Goal: Use online tool/utility: Use online tool/utility

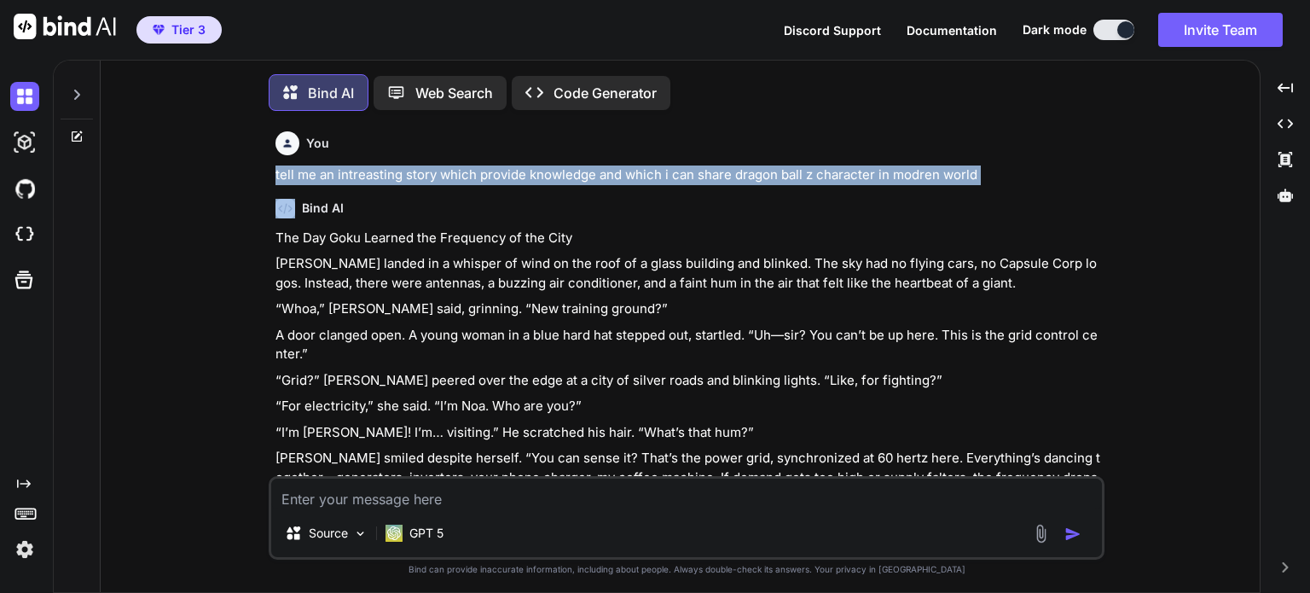
scroll to position [7, 0]
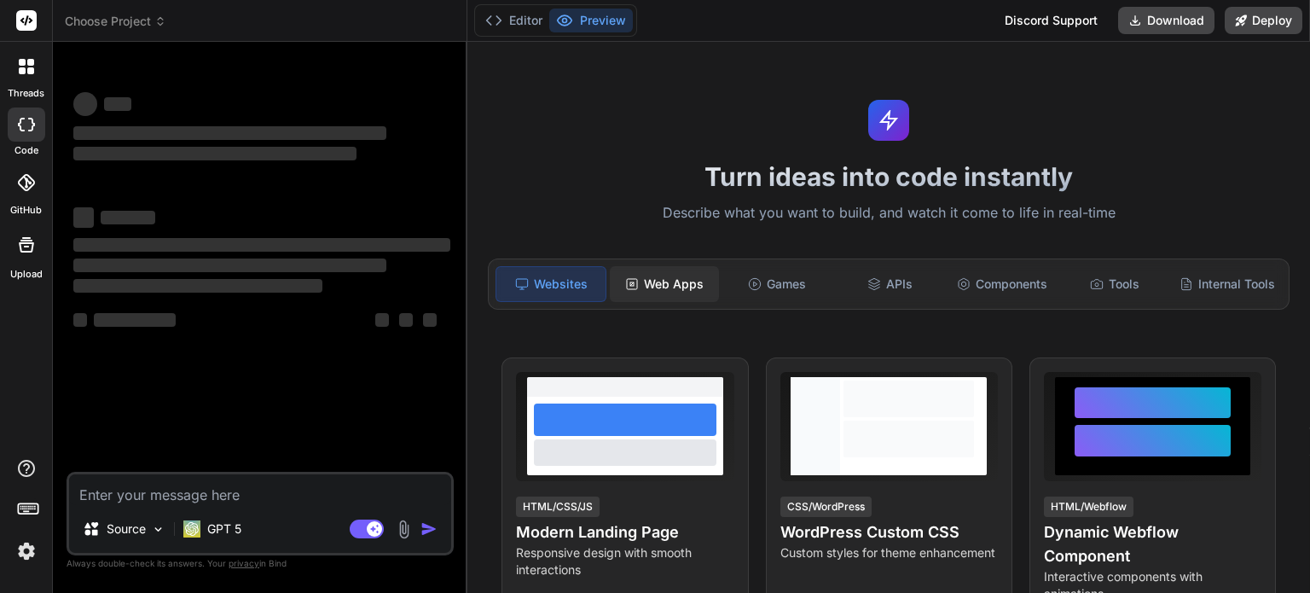
click at [677, 282] on div "Web Apps" at bounding box center [664, 284] width 109 height 36
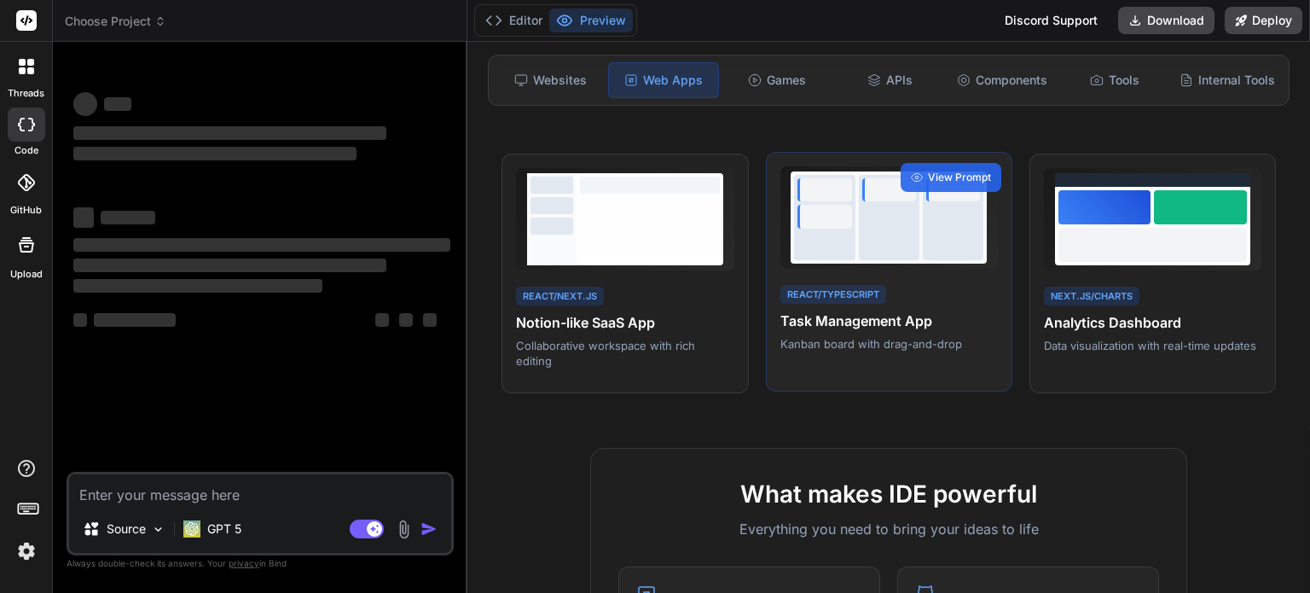
scroll to position [211, 0]
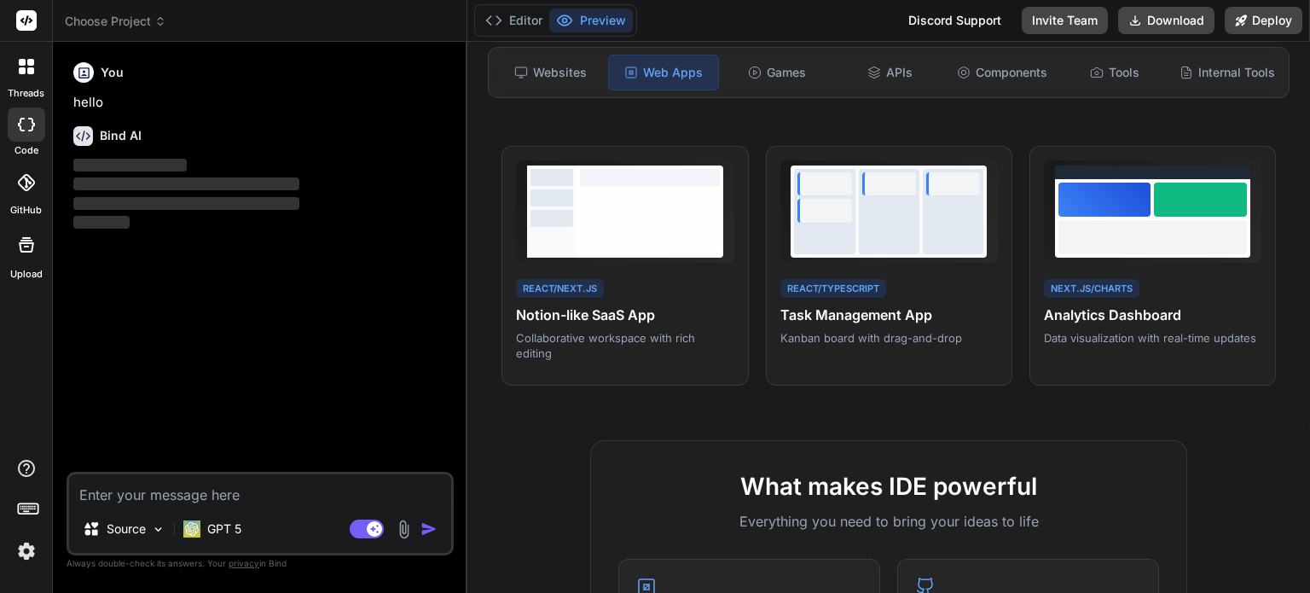
type textarea "x"
click at [167, 492] on textarea at bounding box center [260, 489] width 382 height 31
type textarea "c"
type textarea "x"
type textarea "cr"
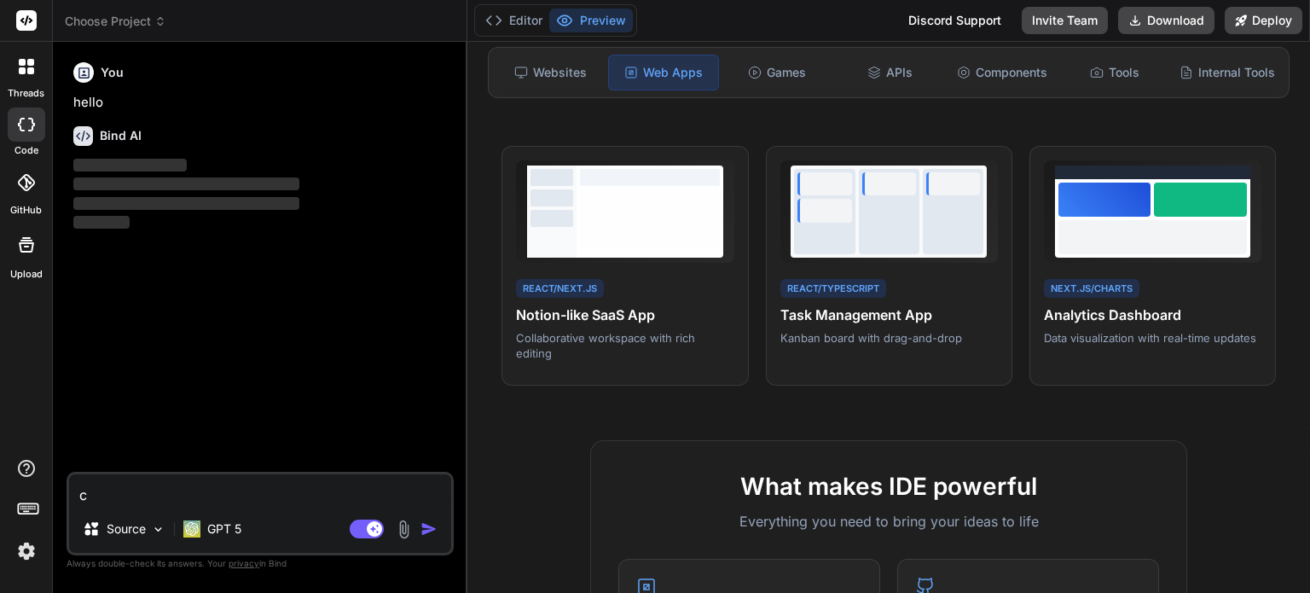
type textarea "x"
type textarea "cre"
type textarea "x"
type textarea "crea"
type textarea "x"
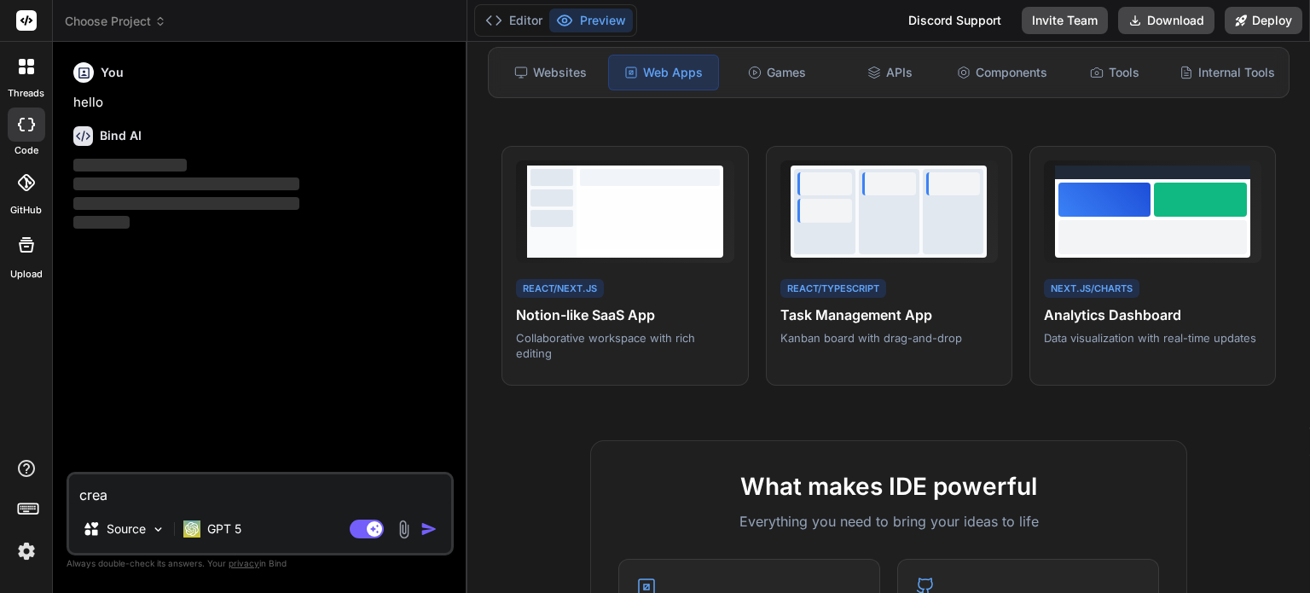
type textarea "creat"
type textarea "x"
type textarea "create"
type textarea "x"
type textarea "create"
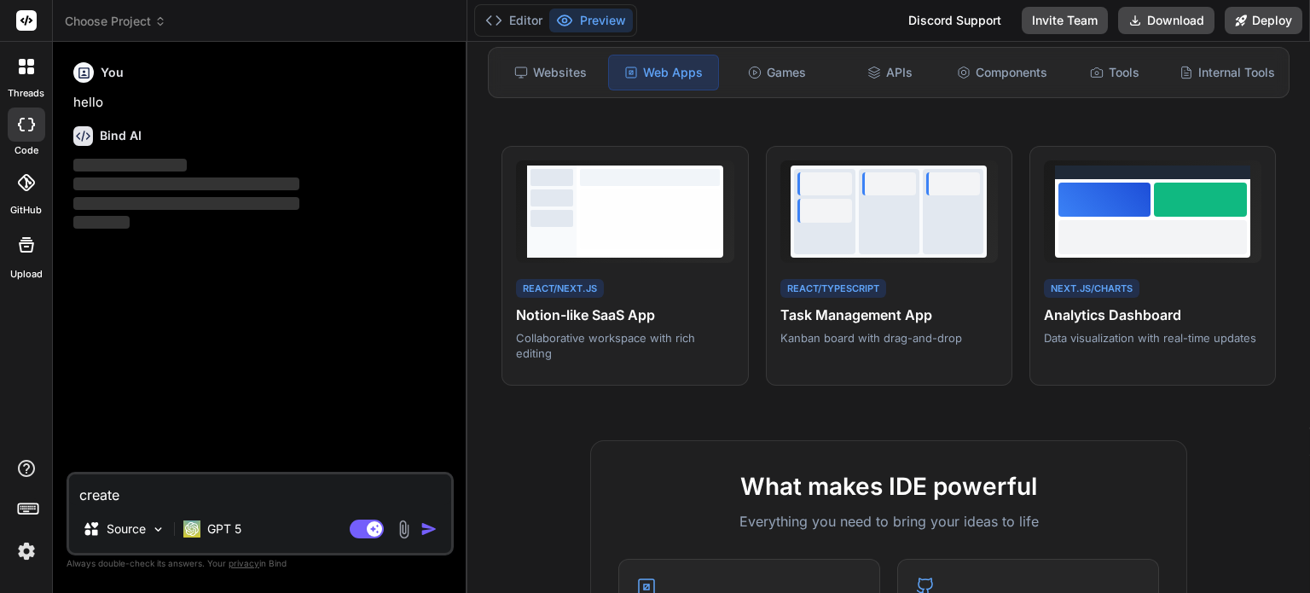
type textarea "x"
type textarea "create a"
type textarea "x"
type textarea "create a"
type textarea "x"
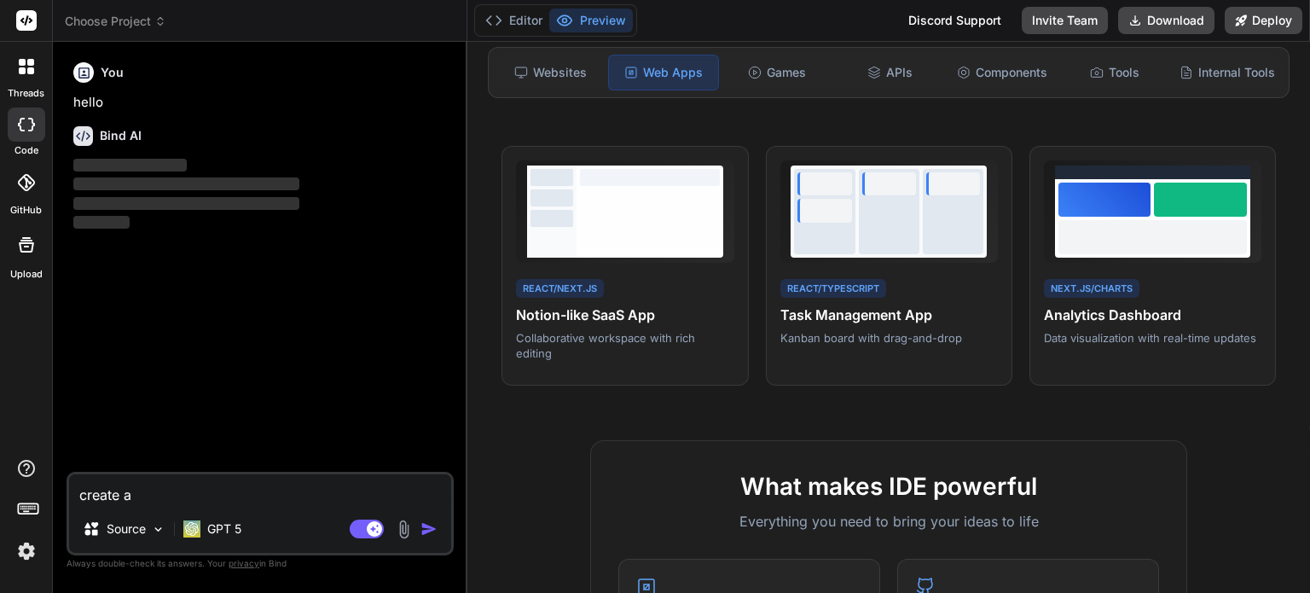
type textarea "create a a"
type textarea "x"
type textarea "create a ap"
type textarea "x"
type textarea "create a app"
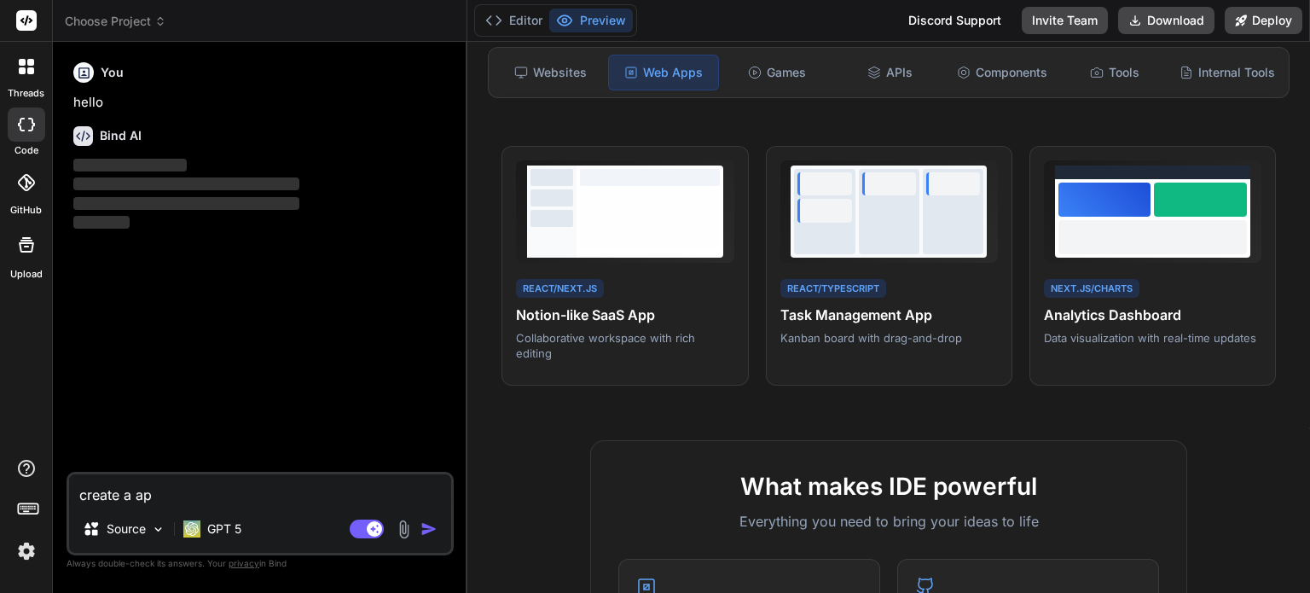
type textarea "x"
type textarea "create a app"
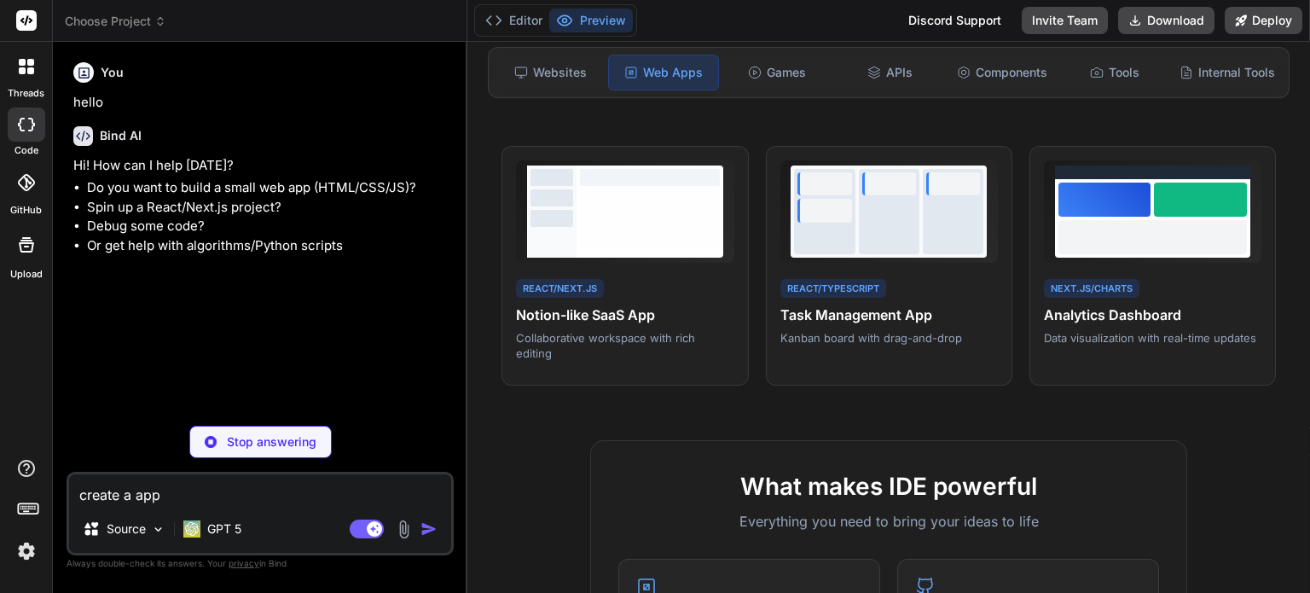
type textarea "x"
type textarea "create a app w"
type textarea "x"
type textarea "create a app wi"
type textarea "x"
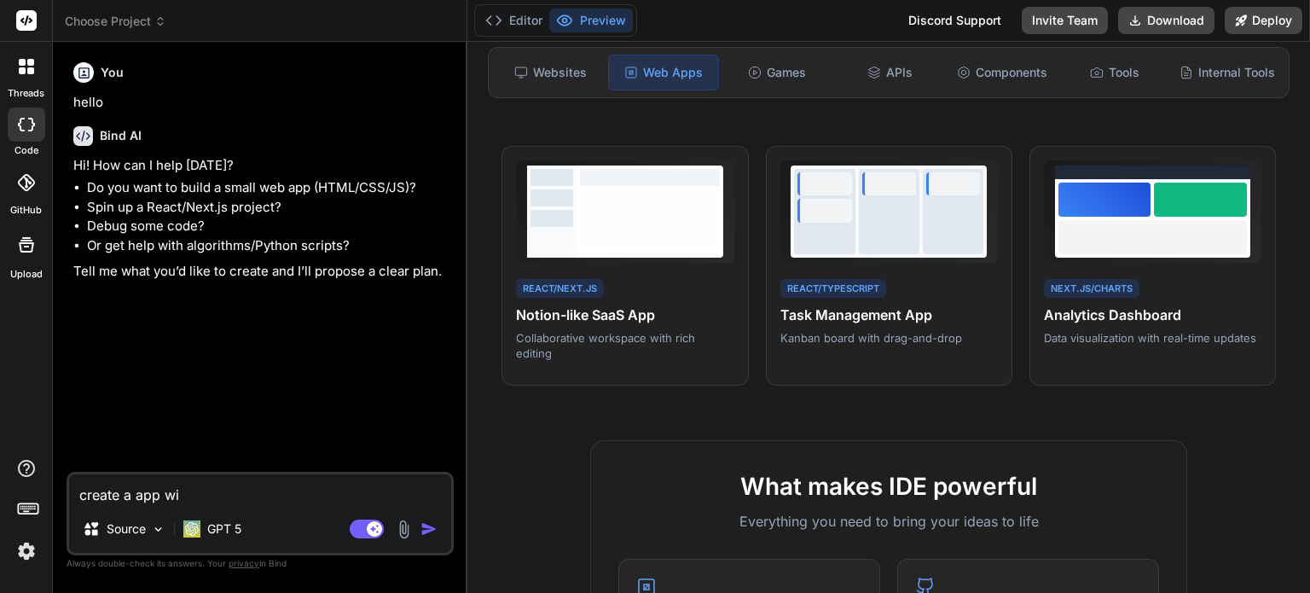
type textarea "create a app wit"
type textarea "x"
type textarea "create a app with"
type textarea "x"
type textarea "create a app with"
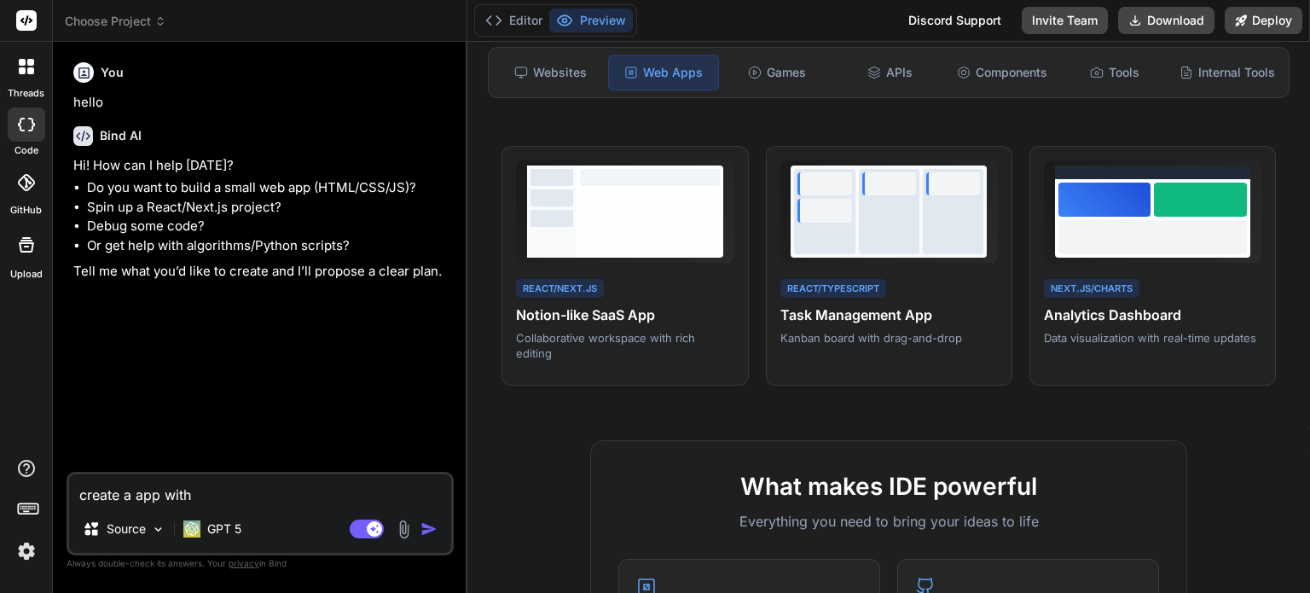
type textarea "x"
type textarea "create a app with i"
type textarea "x"
type textarea "create a app with"
type textarea "x"
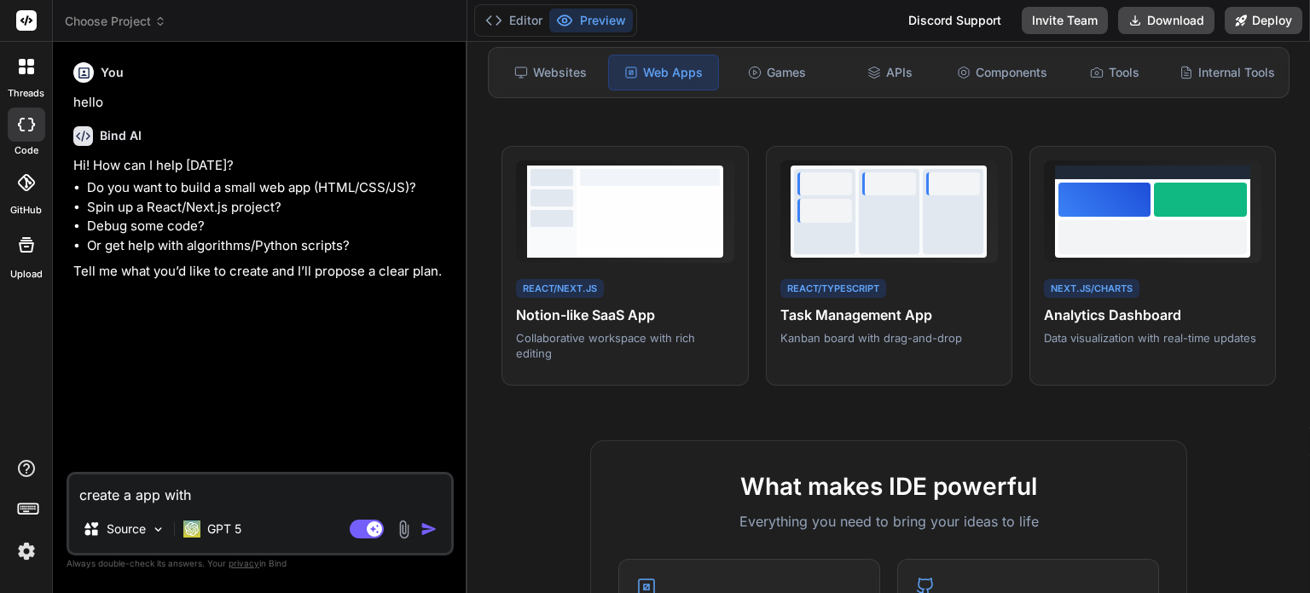
type textarea "create a app with"
type textarea "x"
type textarea "create a app wit"
type textarea "x"
type textarea "create a app wi"
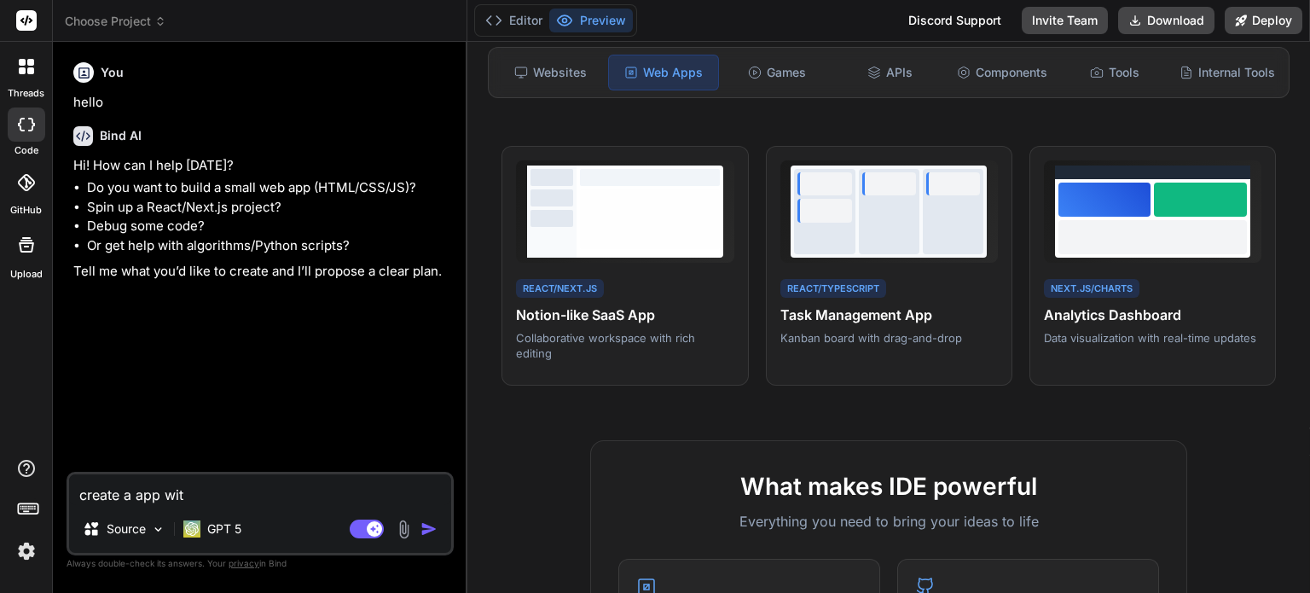
type textarea "x"
type textarea "create a app w"
type textarea "x"
type textarea "create a app"
type textarea "x"
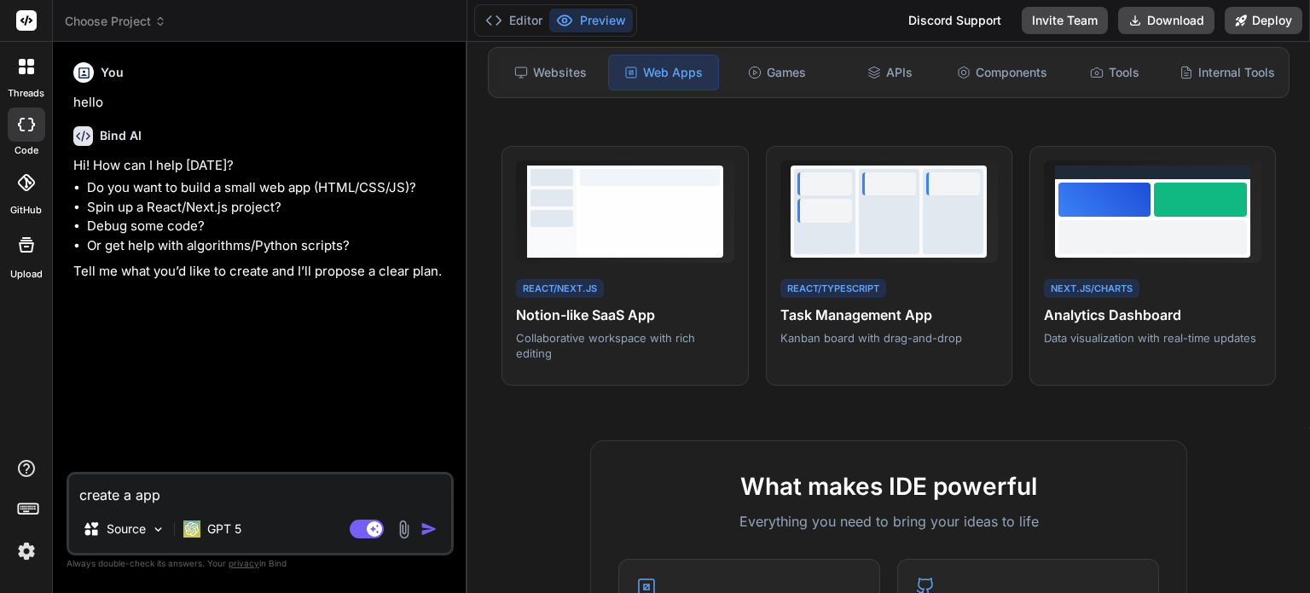
type textarea "create a app f"
type textarea "x"
type textarea "create a app fo"
type textarea "x"
type textarea "create a app for"
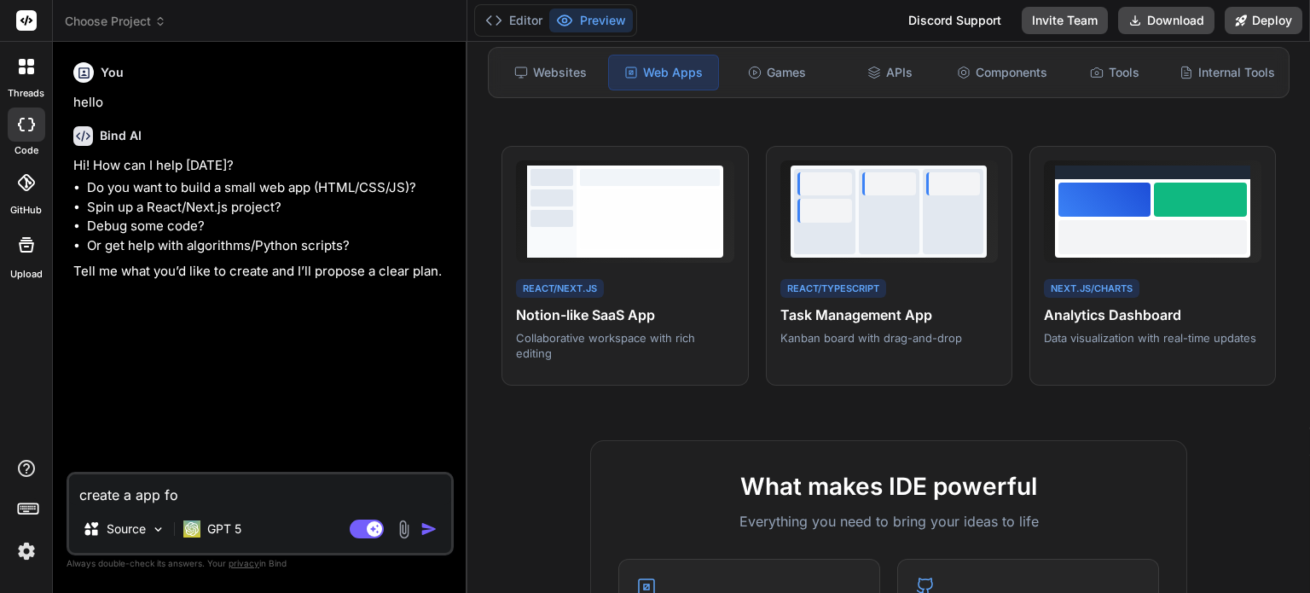
type textarea "x"
type textarea "create a app for"
type textarea "x"
type textarea "create a app for b"
type textarea "x"
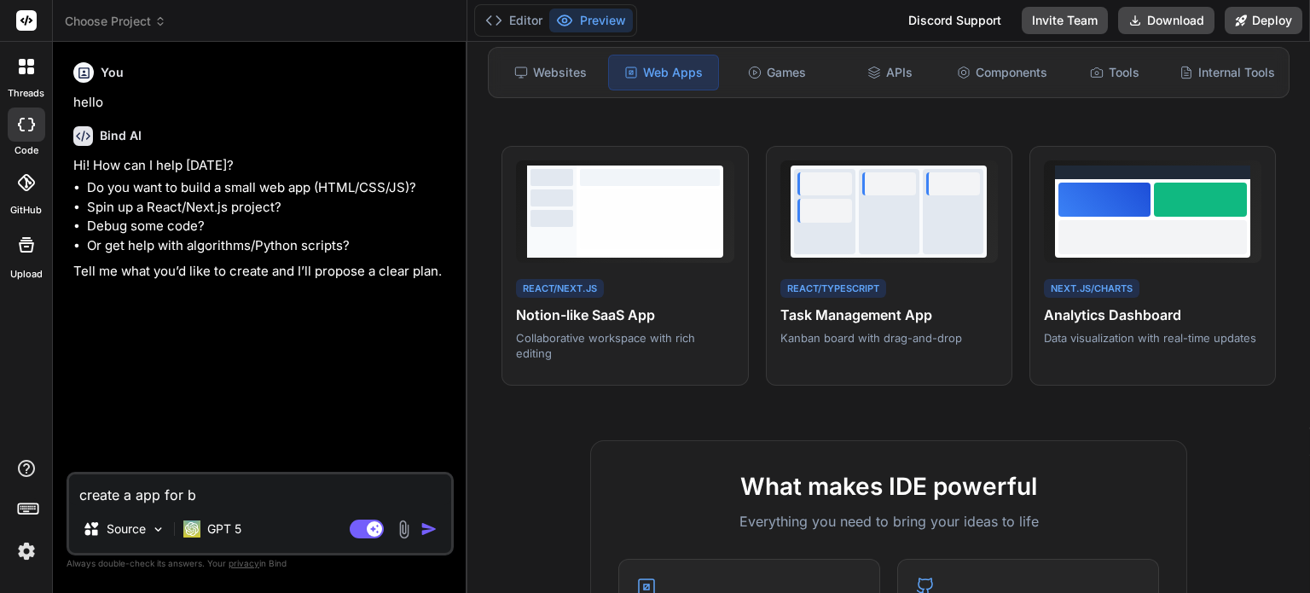
type textarea "create a app for bi"
type textarea "x"
type textarea "create a app for bio"
type textarea "x"
type textarea "create a app for bio"
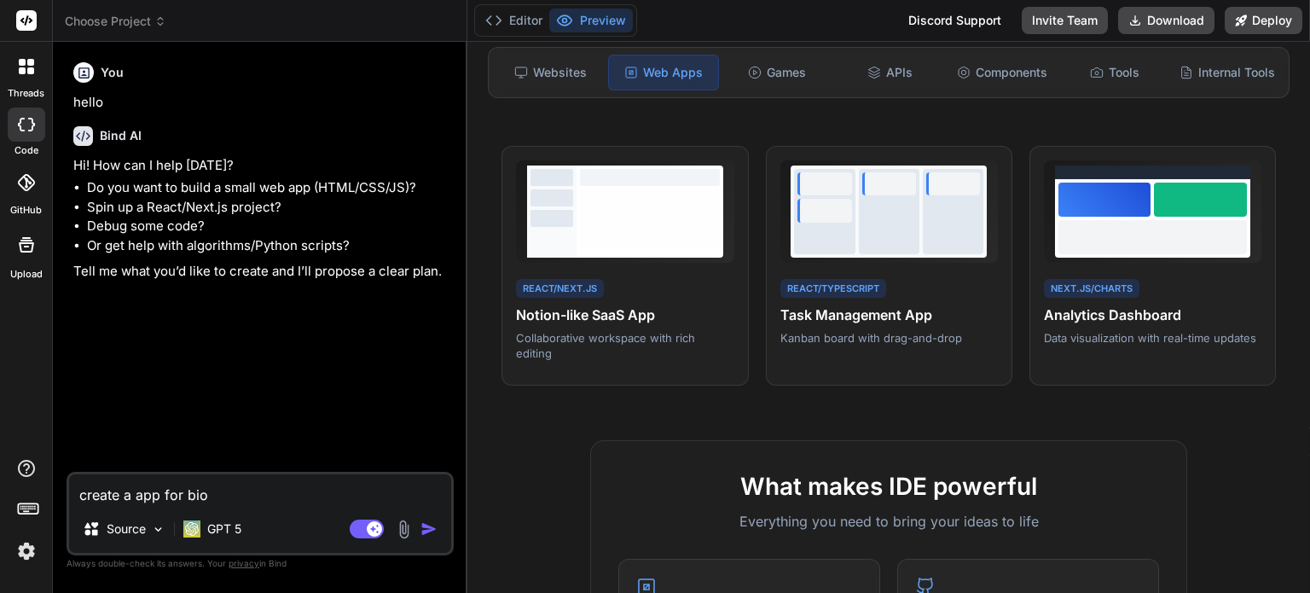
type textarea "x"
type textarea "create a app for bio m"
type textarea "x"
type textarea "create a app for bio me"
type textarea "x"
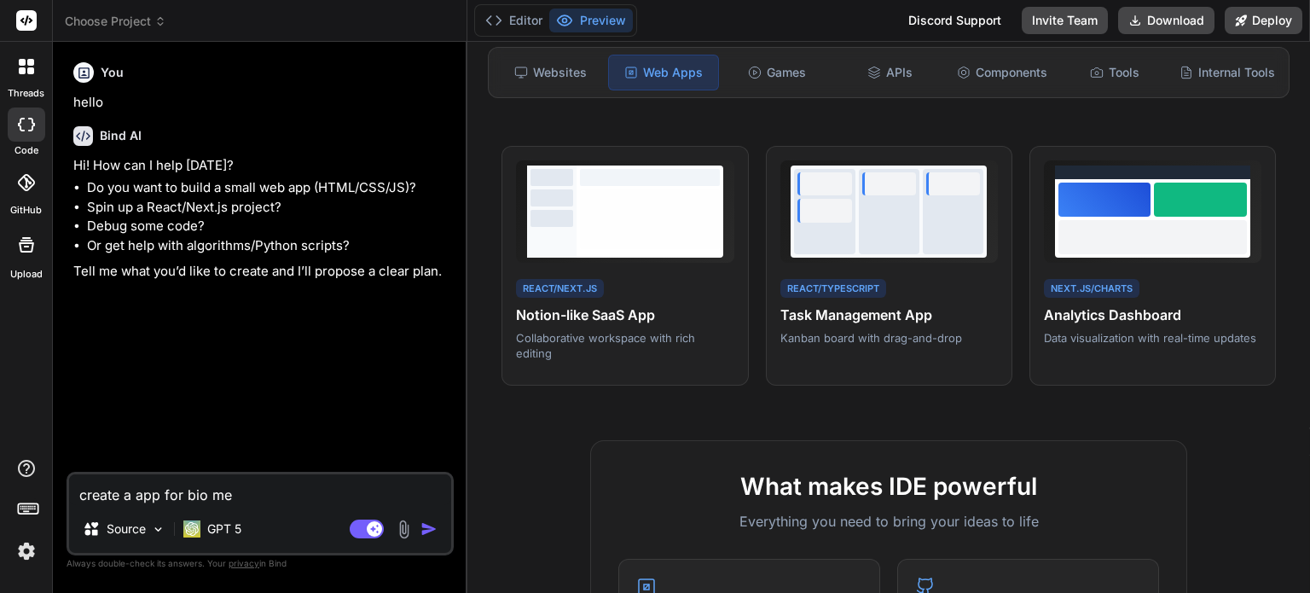
type textarea "create a app for bio met"
type textarea "x"
type textarea "create a app for bio metr"
type textarea "x"
type textarea "create a app for bio metri"
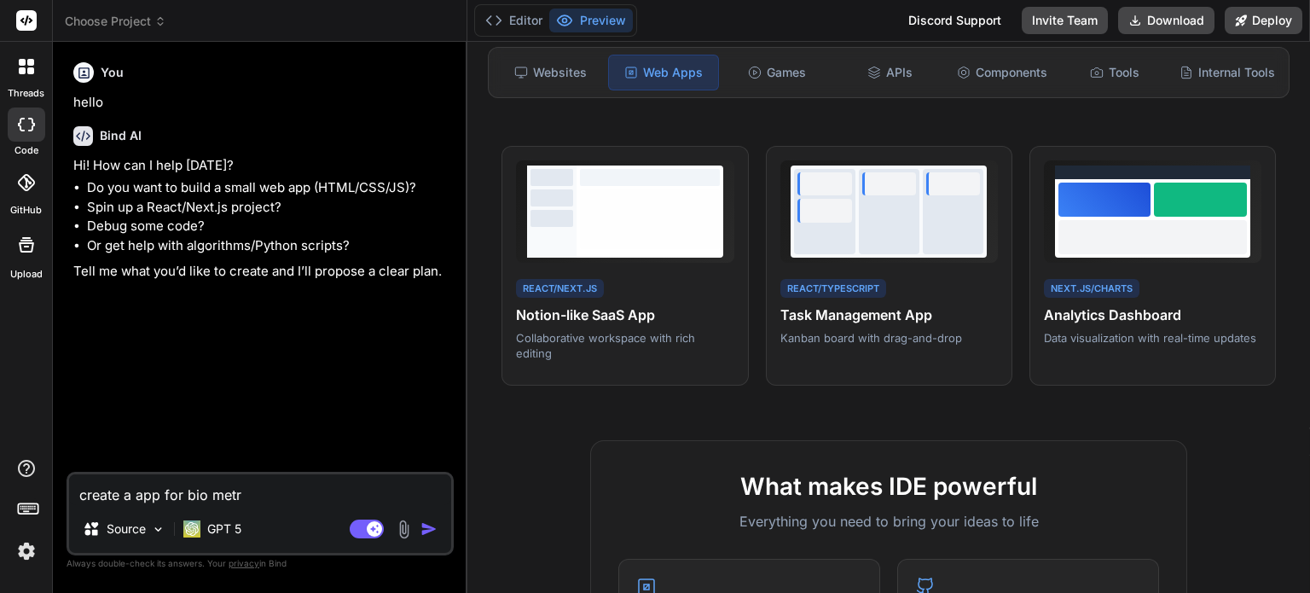
type textarea "x"
type textarea "create a app for bio metric"
type textarea "x"
type textarea "create a app for bio metric"
type textarea "x"
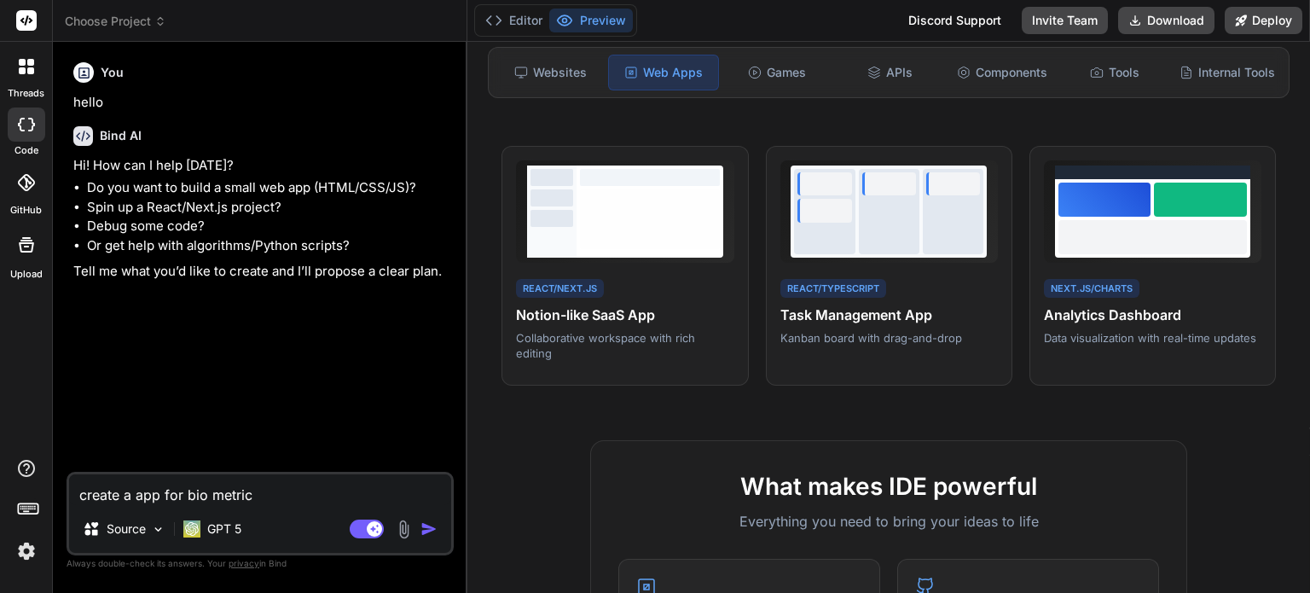
type textarea "create a app for bio metric p"
type textarea "x"
type textarea "create a app for bio metric pa"
type textarea "x"
type textarea "create a app for bio metric pay"
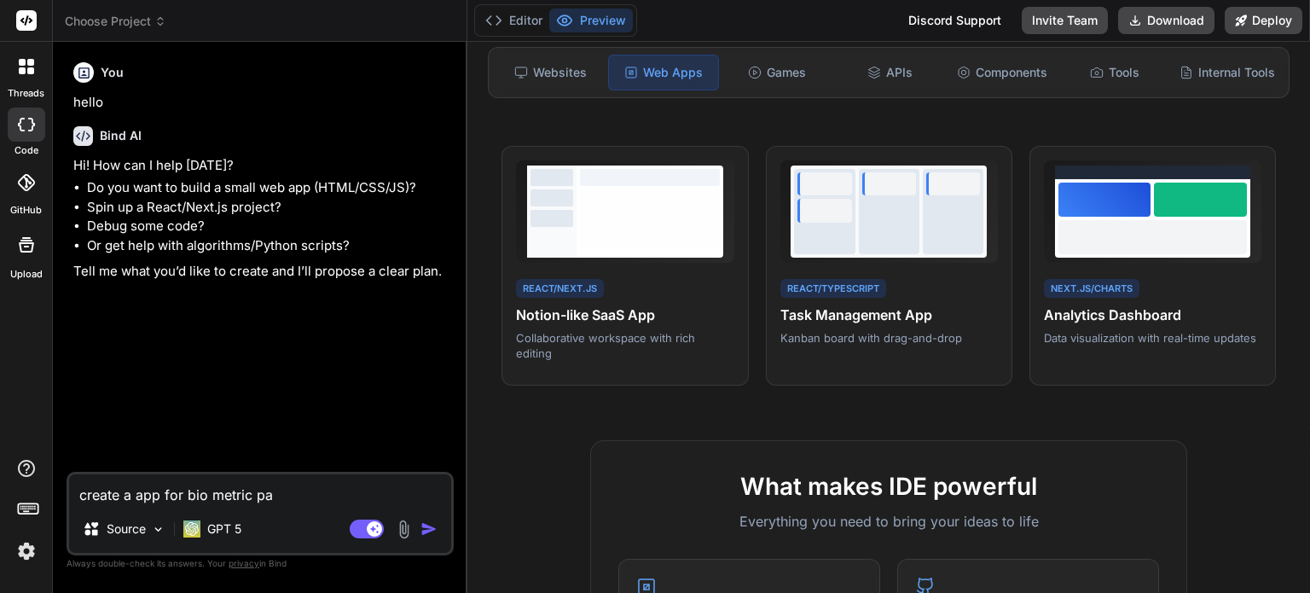
type textarea "x"
type textarea "create a app for bio metric paym"
type textarea "x"
type textarea "create a app for bio metric payme"
type textarea "x"
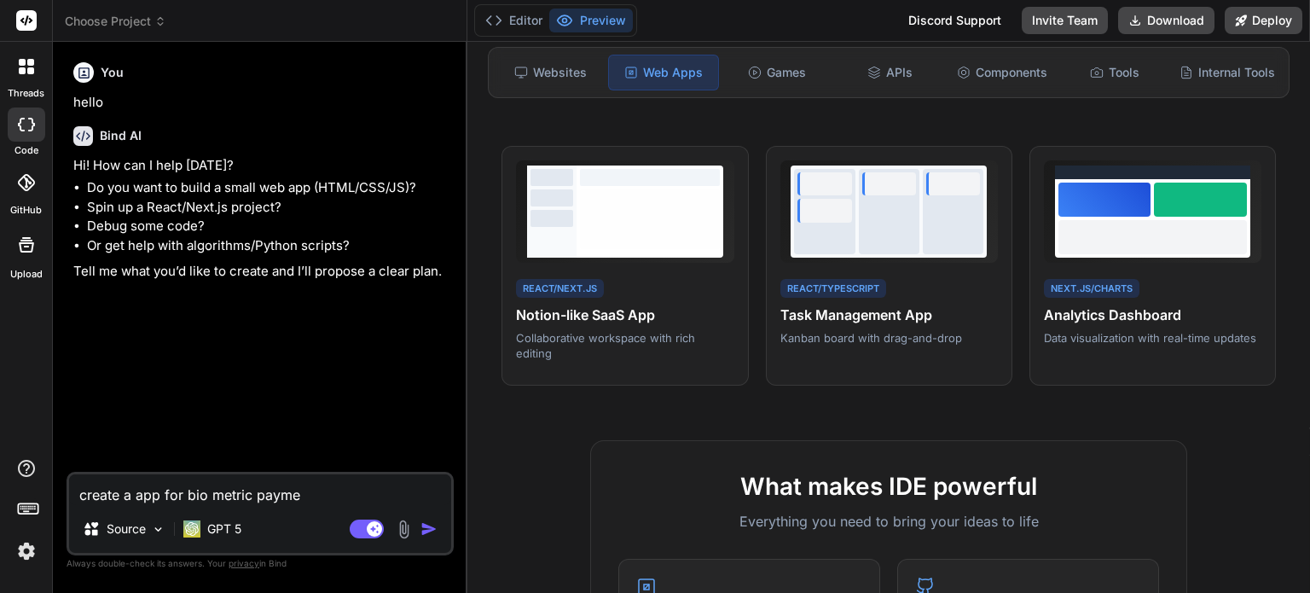
type textarea "create a app for bio metric paymen"
type textarea "x"
type textarea "create a app for bio metric payment"
type textarea "x"
type textarea "create a app for bio metric payment"
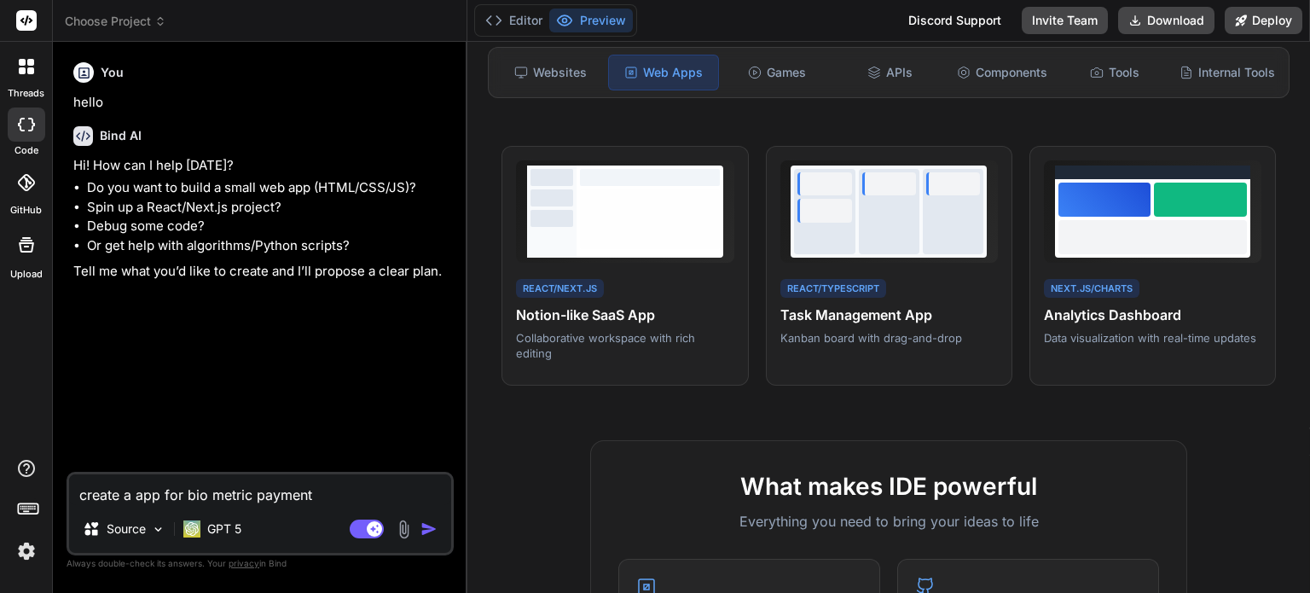
type textarea "x"
type textarea "create a app for bio metric payment"
type textarea "x"
type textarea "create a app for bio metric paymen"
type textarea "x"
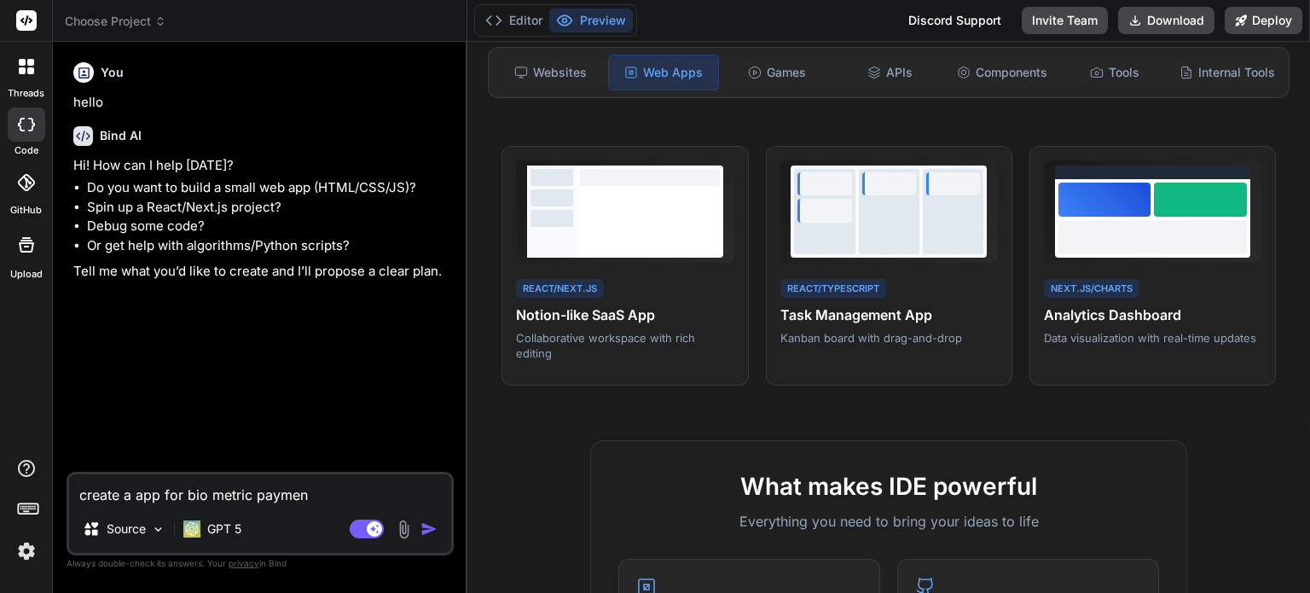
type textarea "create a app for bio metric payme"
type textarea "x"
type textarea "create a app for bio metric paym"
type textarea "x"
type textarea "create a app for bio metric pay"
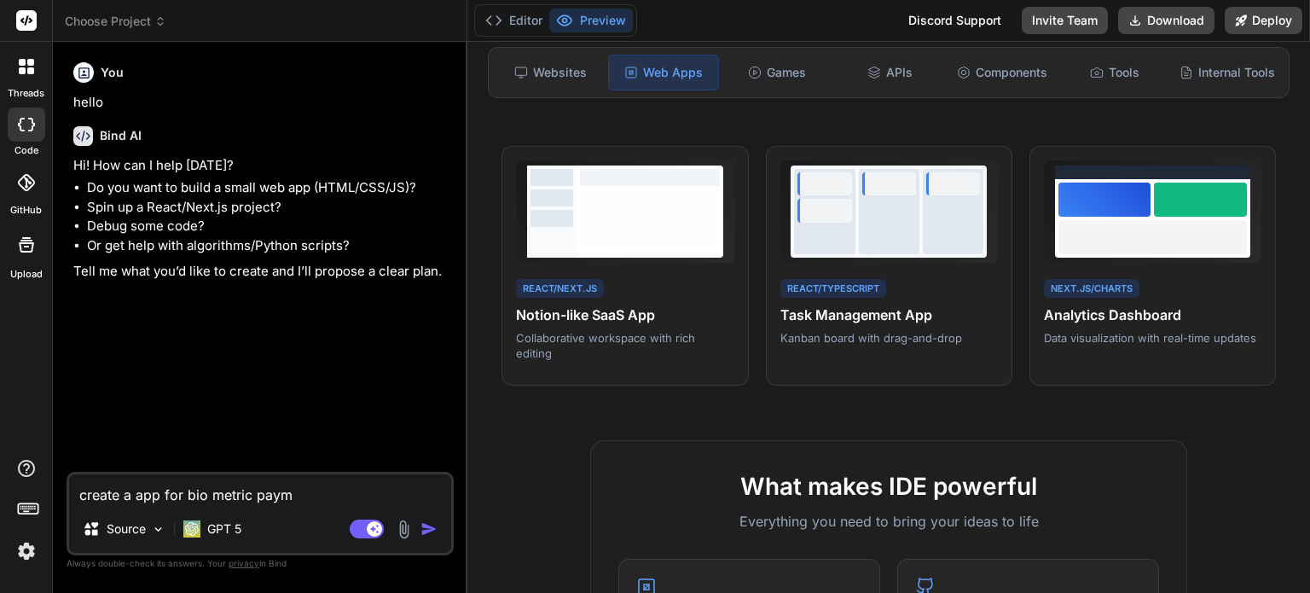
type textarea "x"
type textarea "create a app for bio metric pa"
type textarea "x"
type textarea "create a app for bio metric p"
type textarea "x"
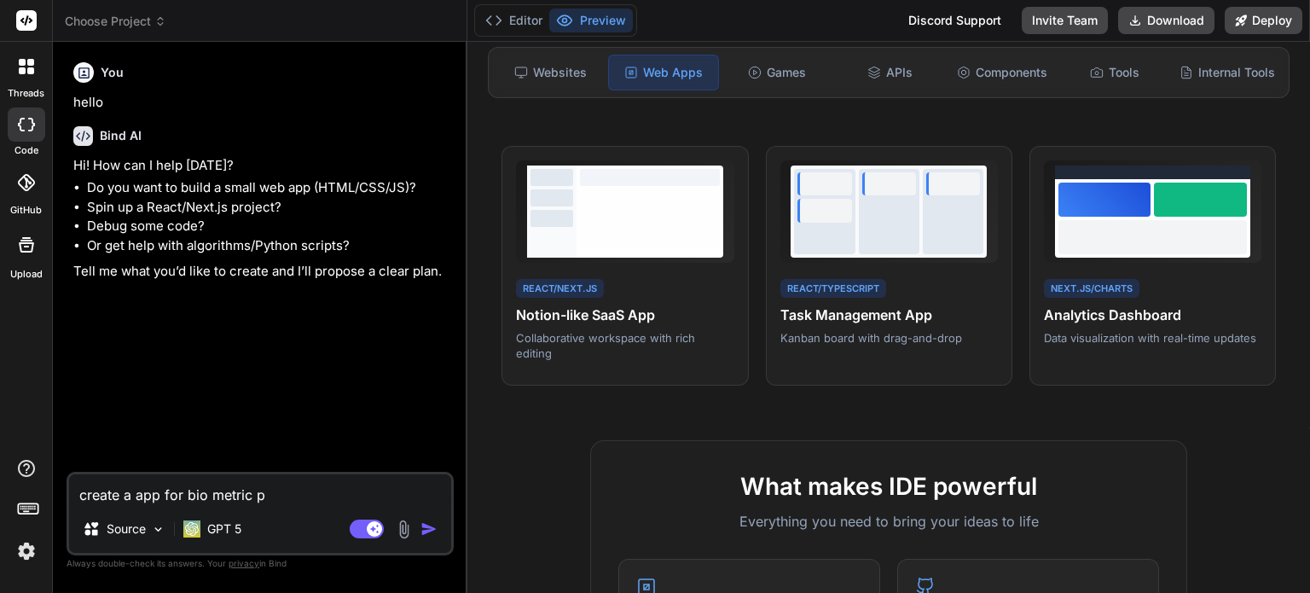
type textarea "create a app for bio metric"
type textarea "x"
type textarea "create a app for bio metric"
type textarea "x"
type textarea "create a app for bio metri"
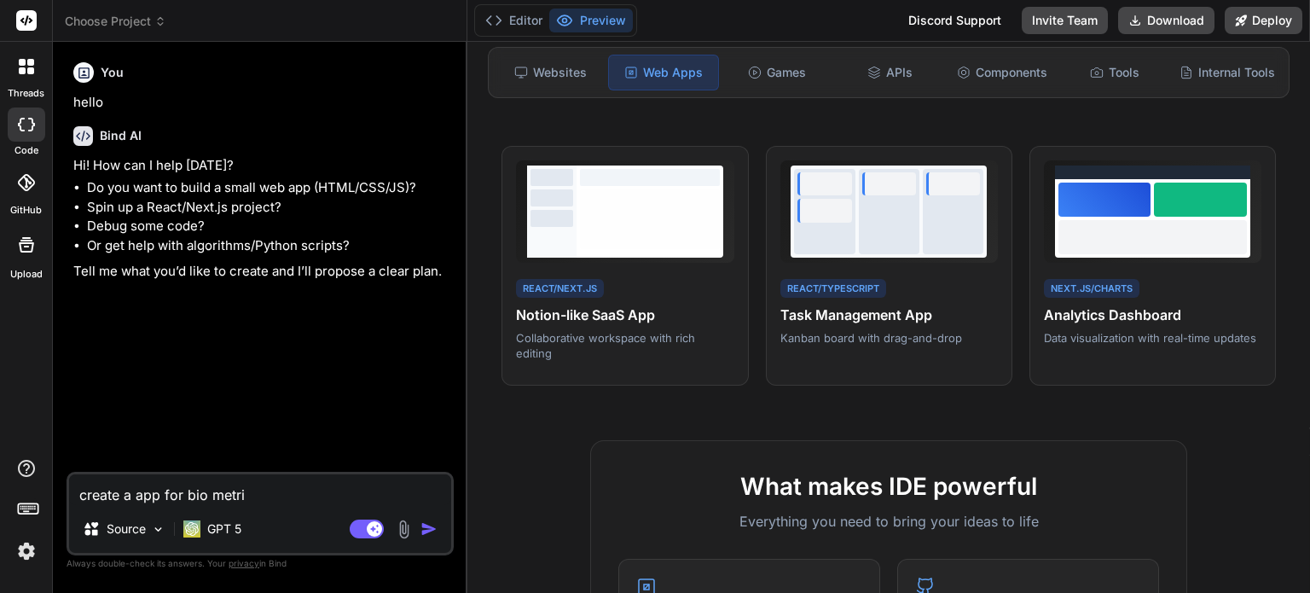
type textarea "x"
type textarea "create a app for bio metr"
type textarea "x"
type textarea "create a app for bio met"
type textarea "x"
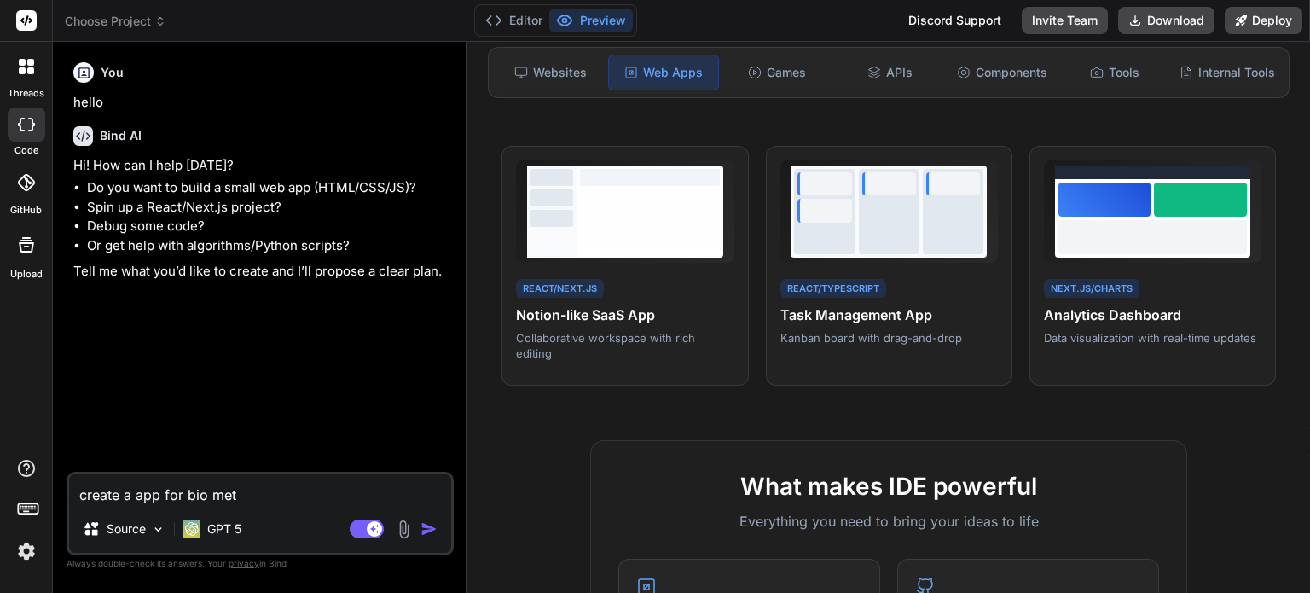
type textarea "create a app for bio me"
type textarea "x"
type textarea "create a app for bio m"
type textarea "x"
type textarea "create a app for bio"
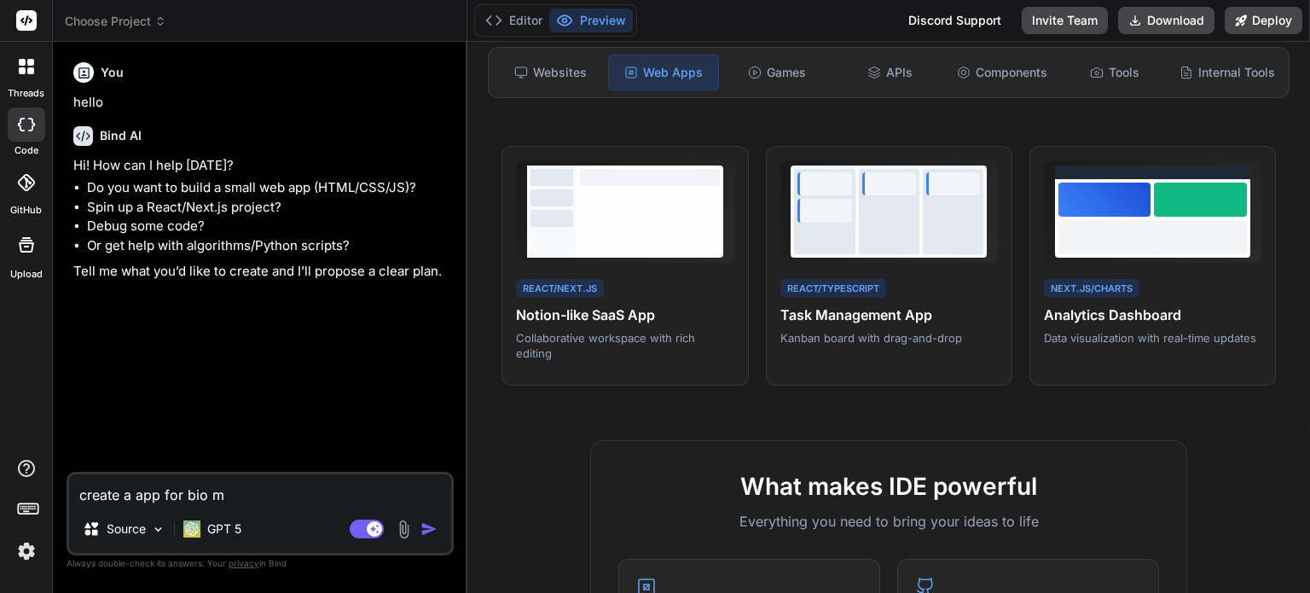
type textarea "x"
type textarea "create a app for bio"
type textarea "x"
type textarea "create a app for bi"
type textarea "x"
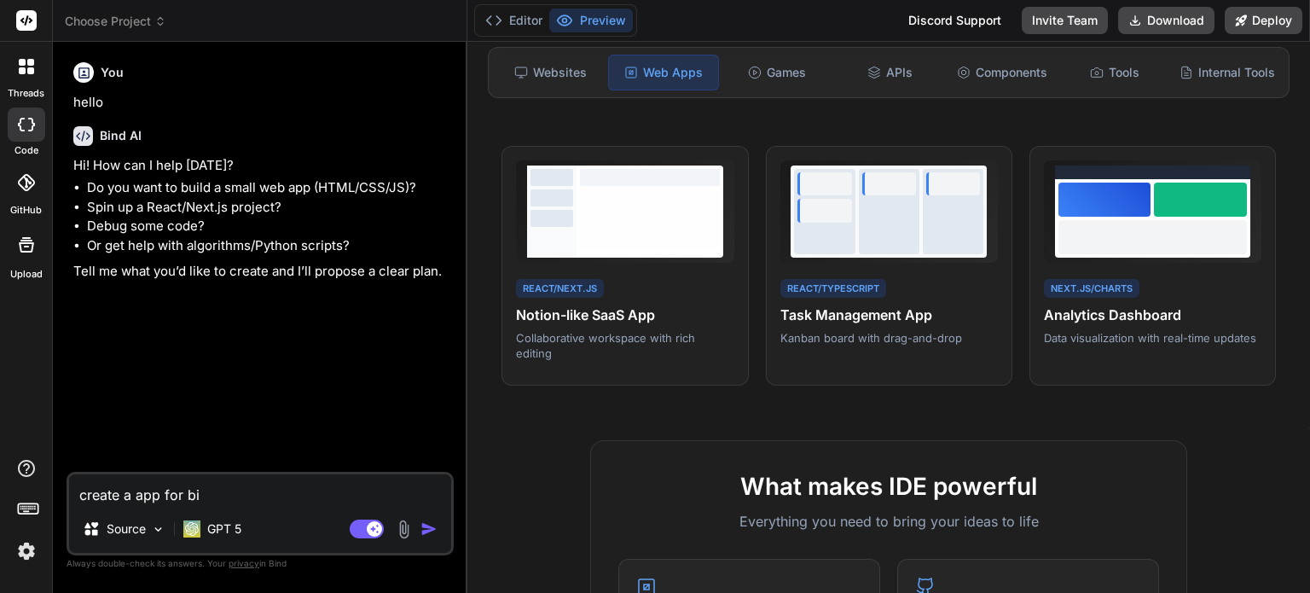
type textarea "create a app for b"
type textarea "x"
type textarea "create a app for"
type textarea "x"
type textarea "create a app for"
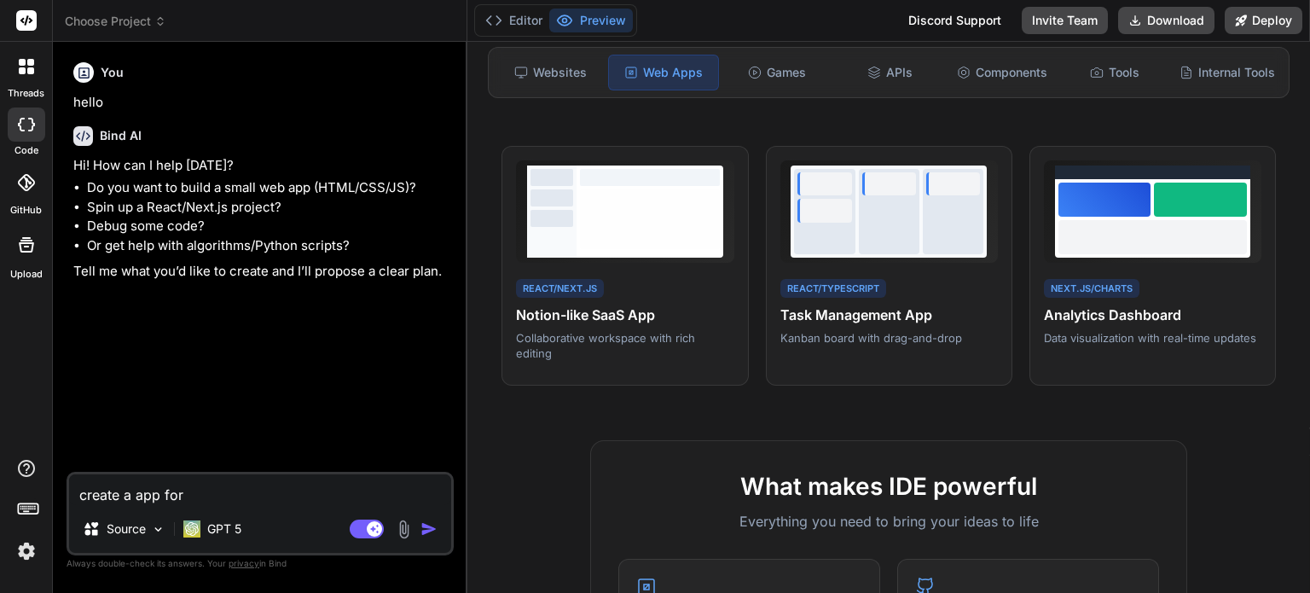
type textarea "x"
type textarea "create a app fo"
type textarea "x"
type textarea "create a app f"
type textarea "x"
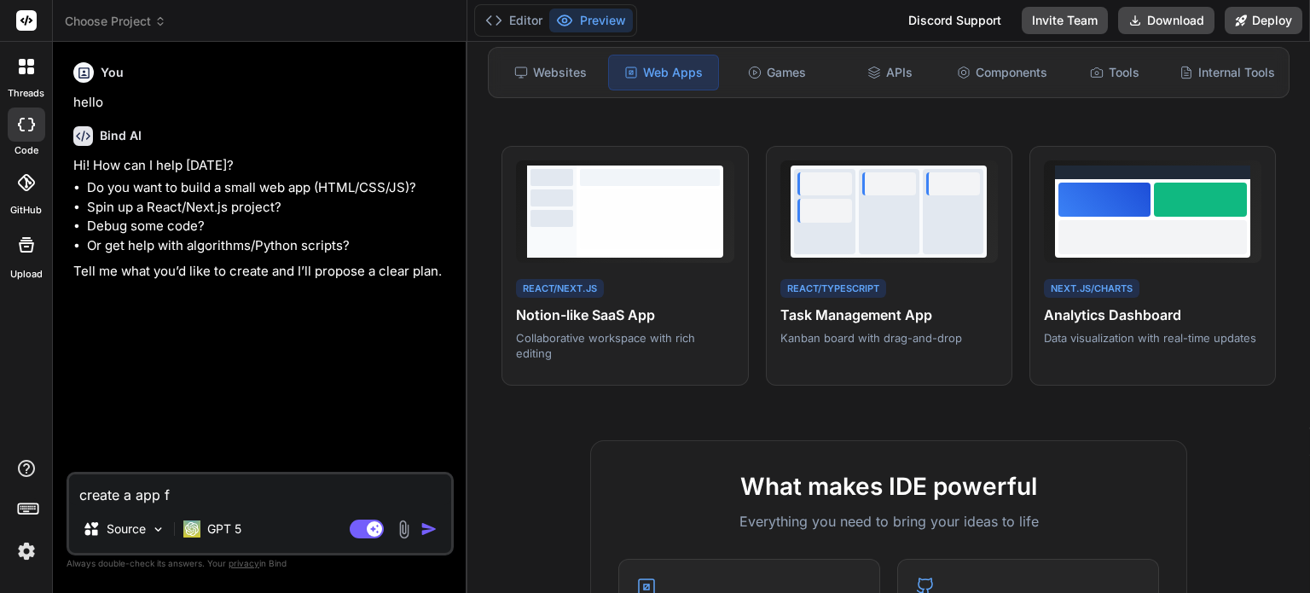
type textarea "create a app"
type textarea "x"
type textarea "create a app"
type textarea "x"
type textarea "create a app f"
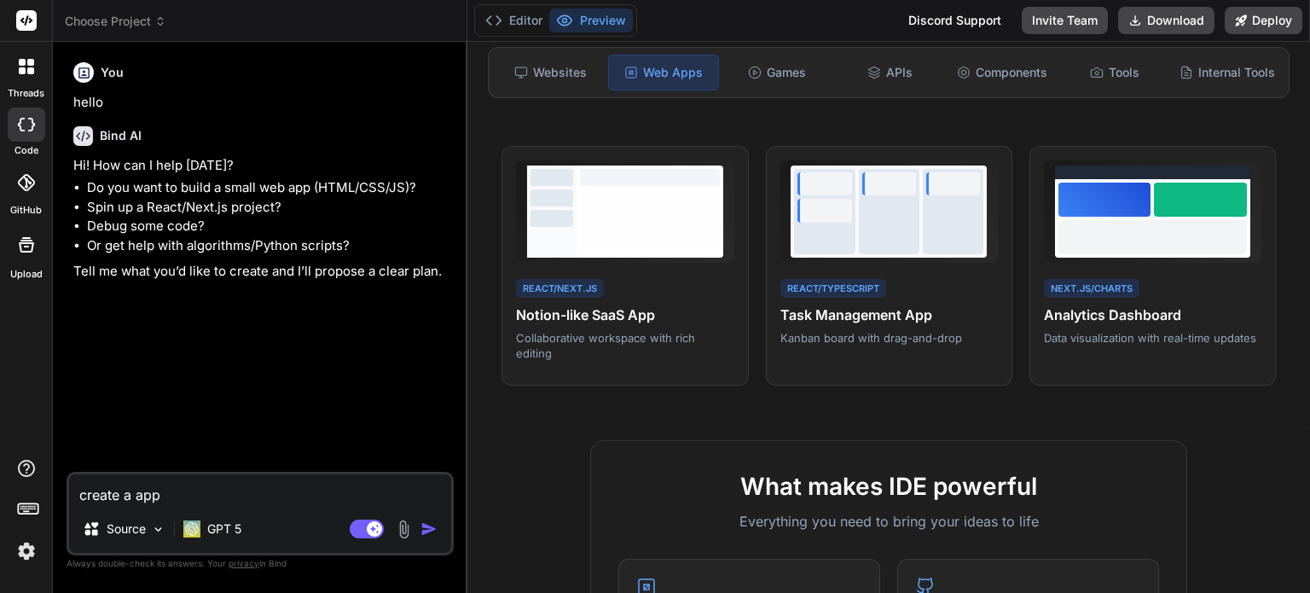
type textarea "x"
type textarea "create a app fr"
type textarea "x"
type textarea "create a app fro"
type textarea "x"
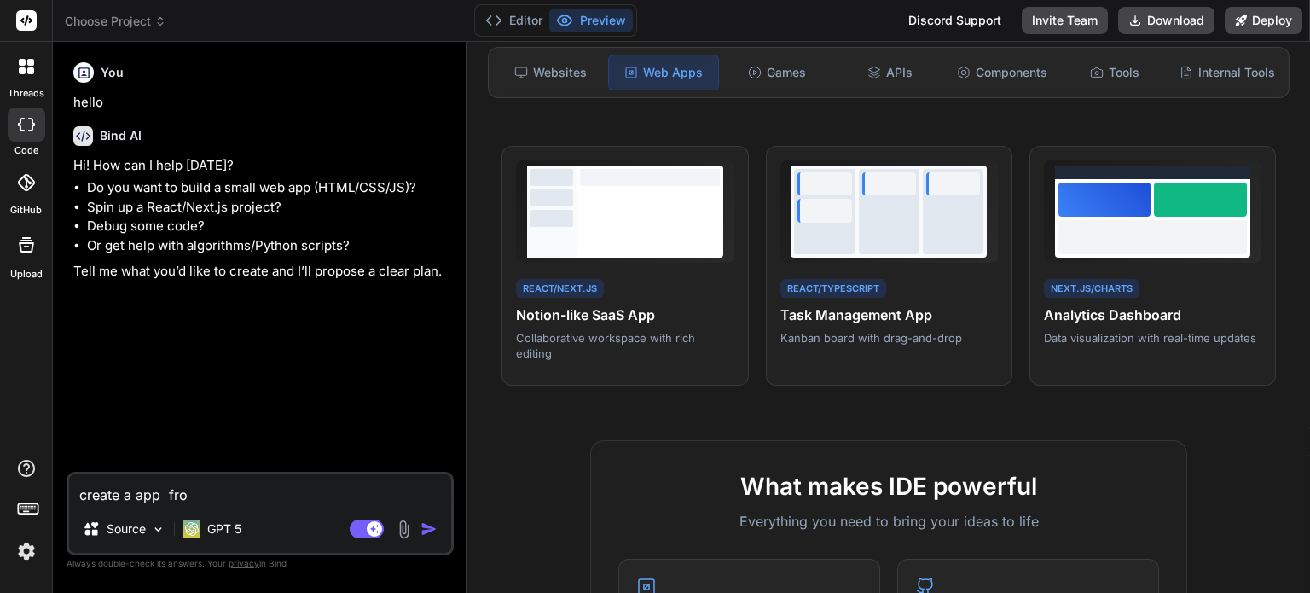
type textarea "create a app fron"
type textarea "x"
type textarea "create a app front"
type textarea "x"
type textarea "create a app fronte"
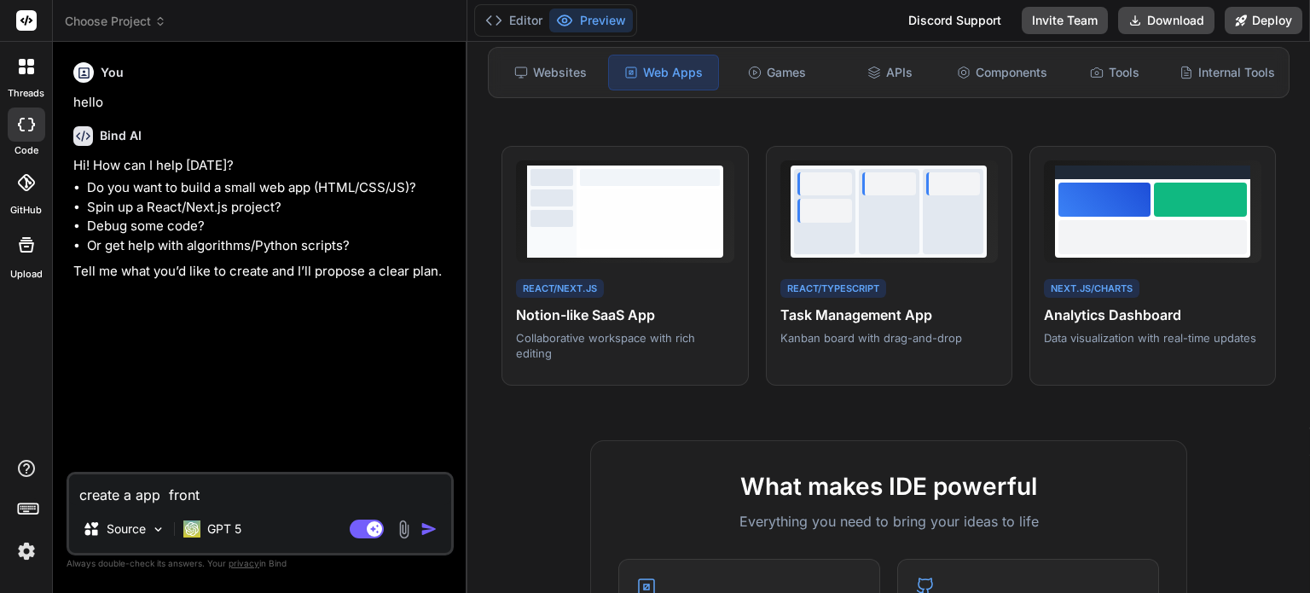
type textarea "x"
type textarea "create a app fronten"
type textarea "x"
type textarea "create a app frontend"
type textarea "x"
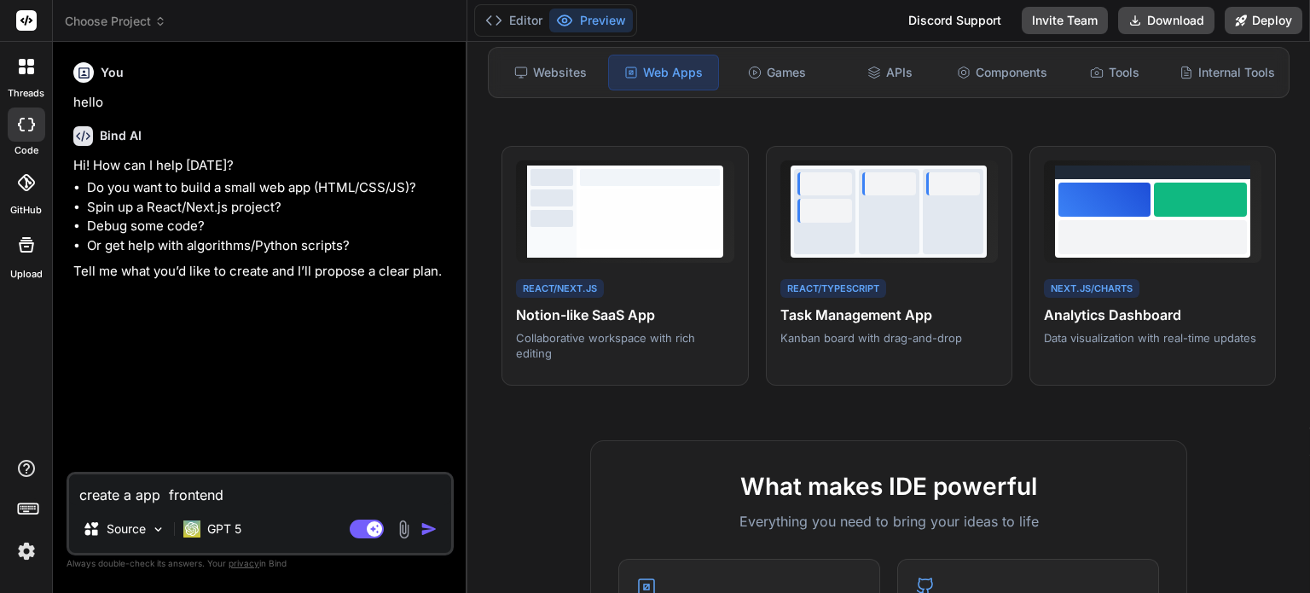
type textarea "create a app frontend"
type textarea "x"
type textarea "create a app frontend f"
type textarea "x"
type textarea "create a app frontend fo"
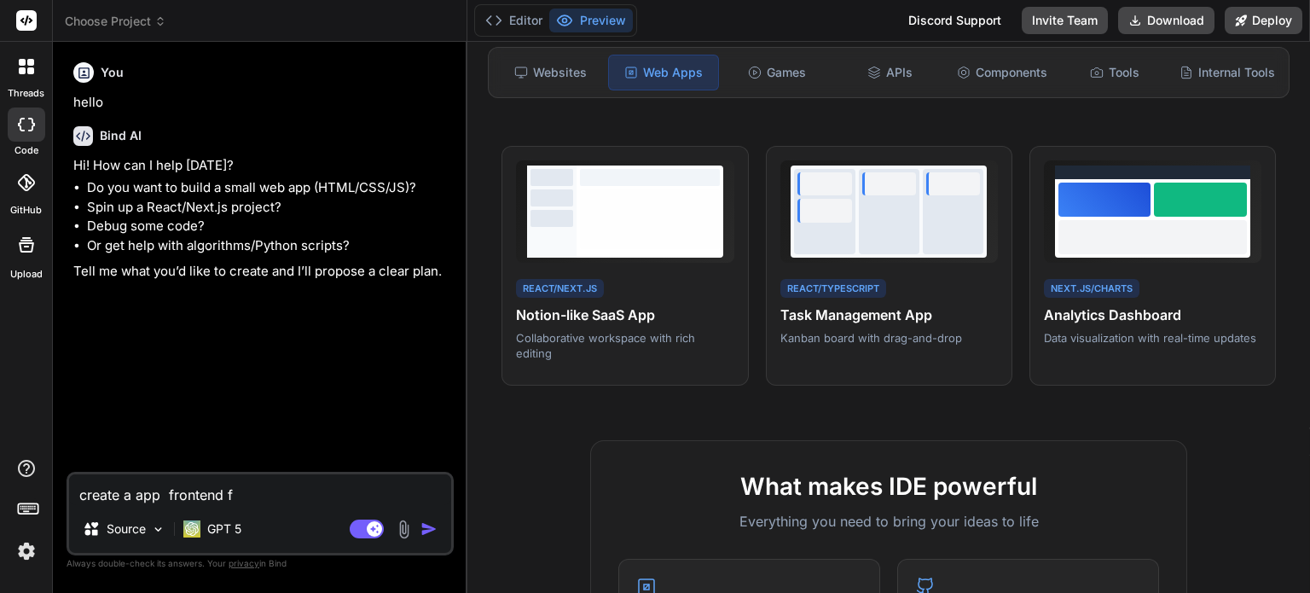
type textarea "x"
type textarea "create a app frontend for"
type textarea "x"
type textarea "create a app frontend for"
type textarea "x"
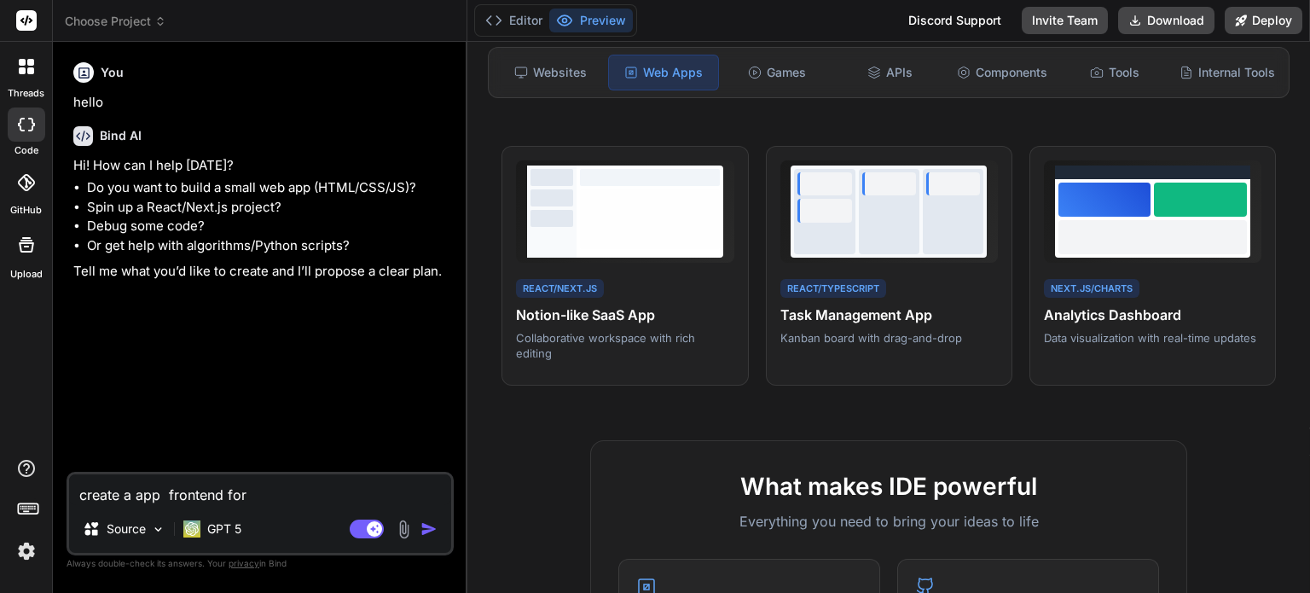
type textarea "create a app frontend for b"
type textarea "x"
type textarea "create a app frontend for bi"
type textarea "x"
type textarea "create a app frontend for bio"
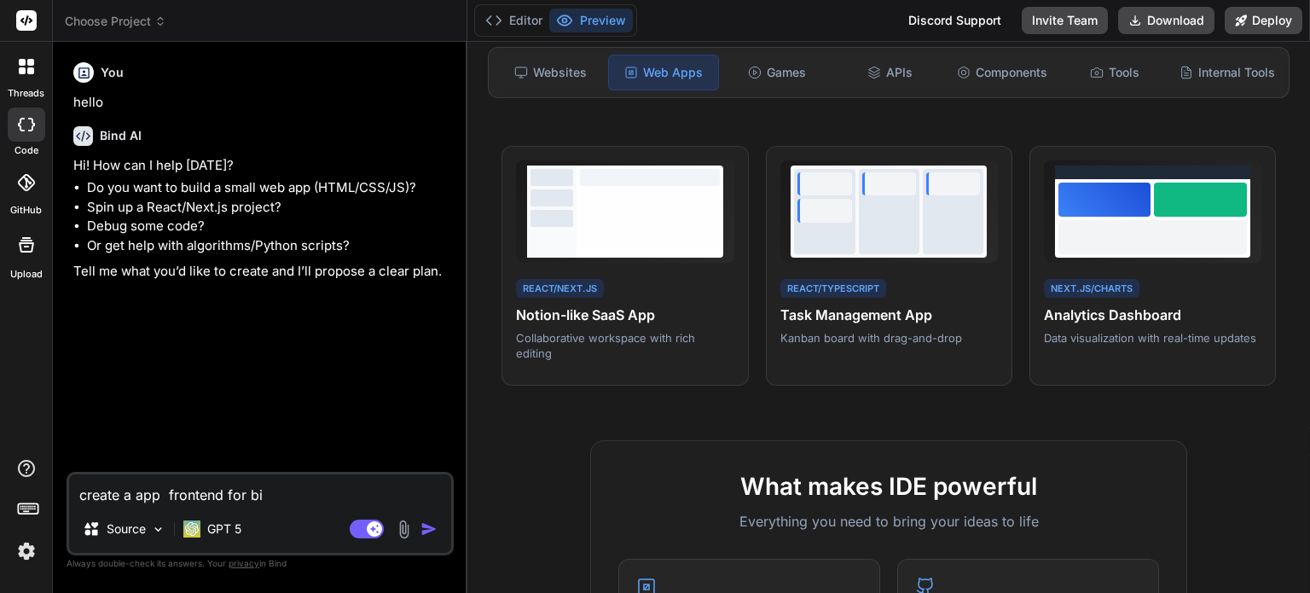
type textarea "x"
type textarea "create a app frontend for bio"
type textarea "x"
type textarea "create a app frontend for bio m"
type textarea "x"
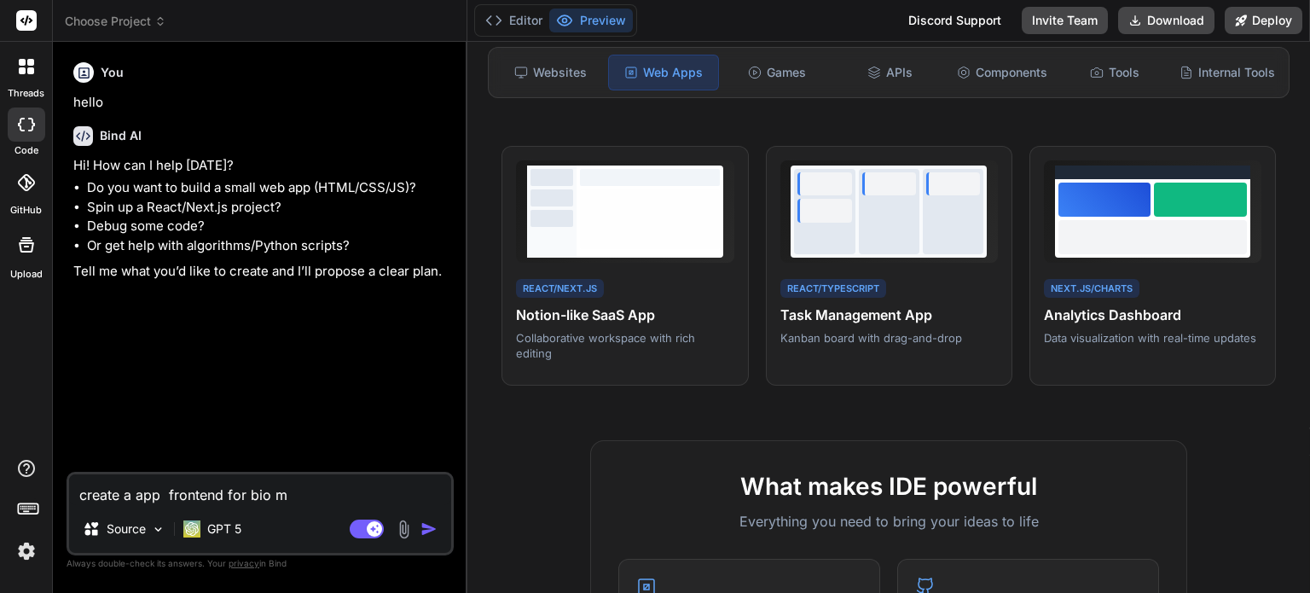
type textarea "create a app frontend for bio me"
type textarea "x"
type textarea "create a app frontend for bio met"
type textarea "x"
type textarea "create a app frontend for bio metr"
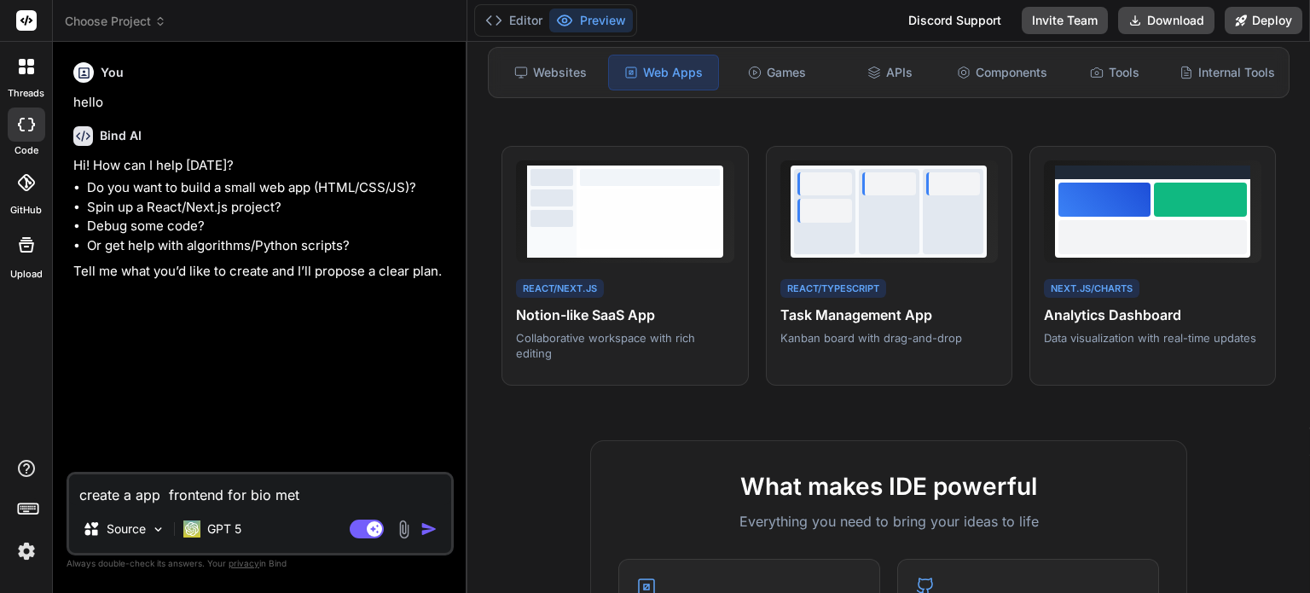
type textarea "x"
type textarea "create a app frontend for bio metri"
type textarea "x"
type textarea "create a app frontend for bio metric"
type textarea "x"
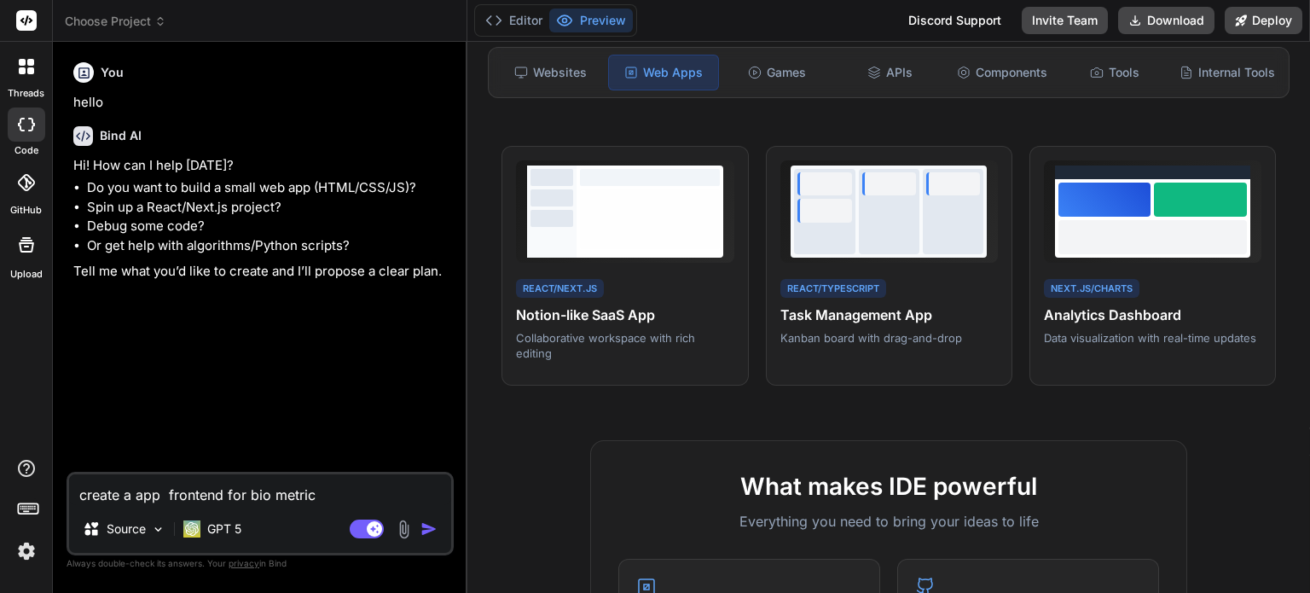
type textarea "create a app frontend for bio metric"
type textarea "x"
type textarea "create a app frontend for bio metric p"
type textarea "x"
type textarea "create a app frontend for bio metric pa"
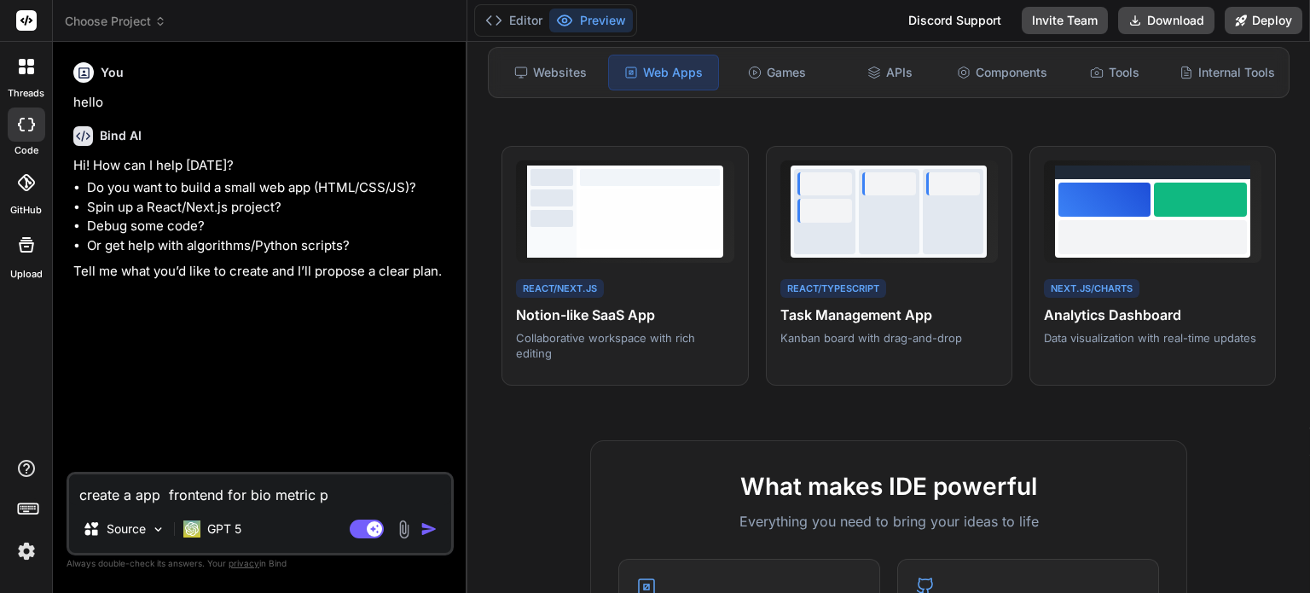
type textarea "x"
type textarea "create a app frontend for bio metric pay"
type textarea "x"
type textarea "create a app frontend for bio metric paym"
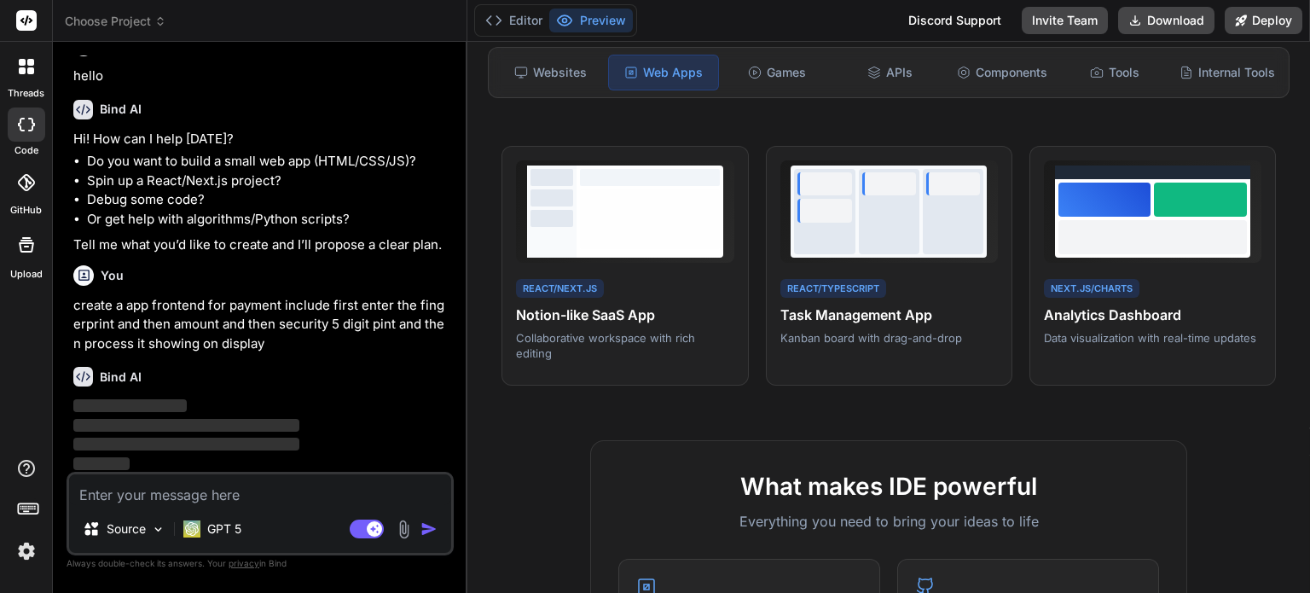
scroll to position [26, 0]
